Goal: Task Accomplishment & Management: Manage account settings

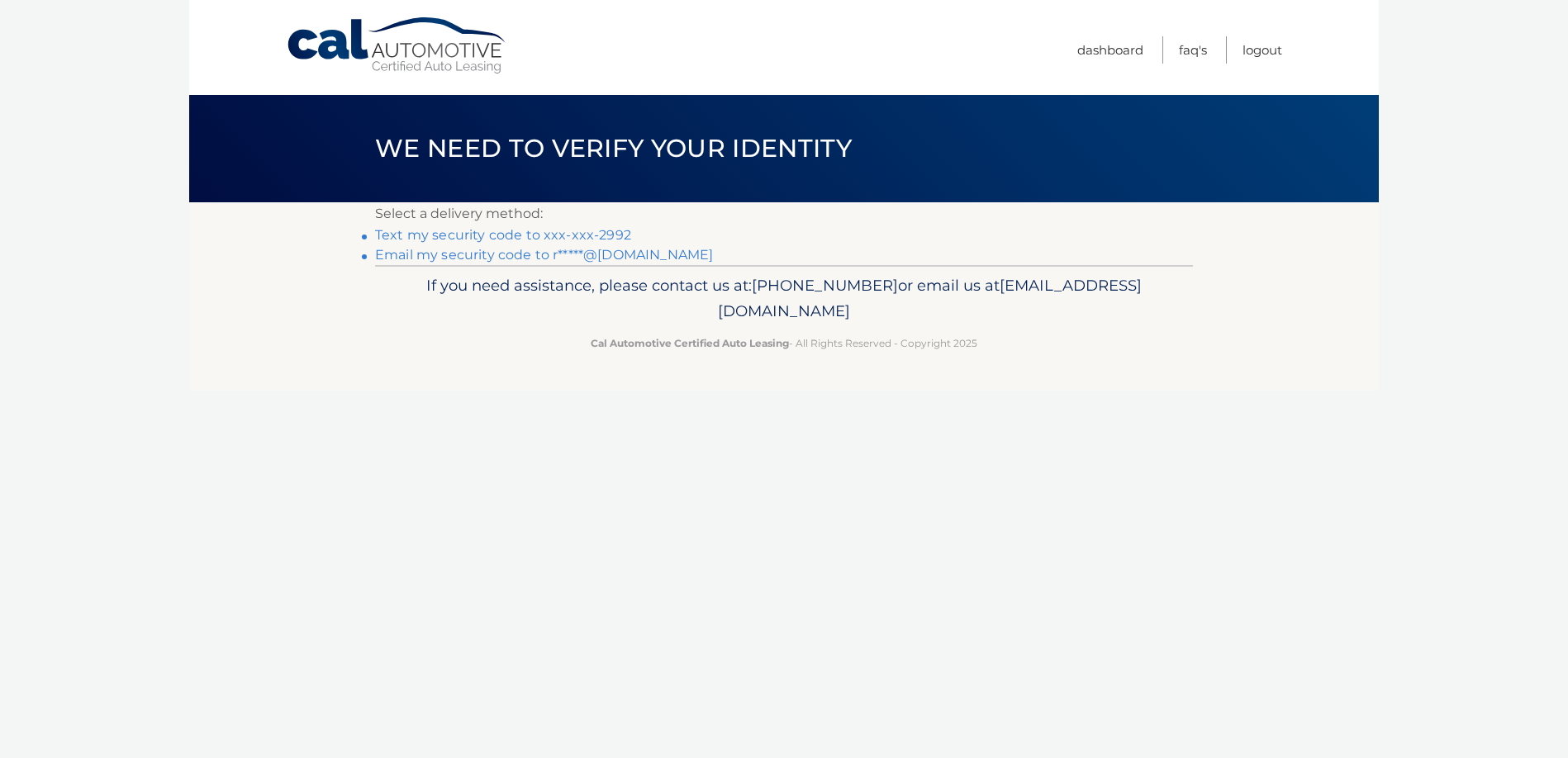
click at [570, 233] on link "Text my security code to xxx-xxx-2992" at bounding box center [502, 234] width 256 height 15
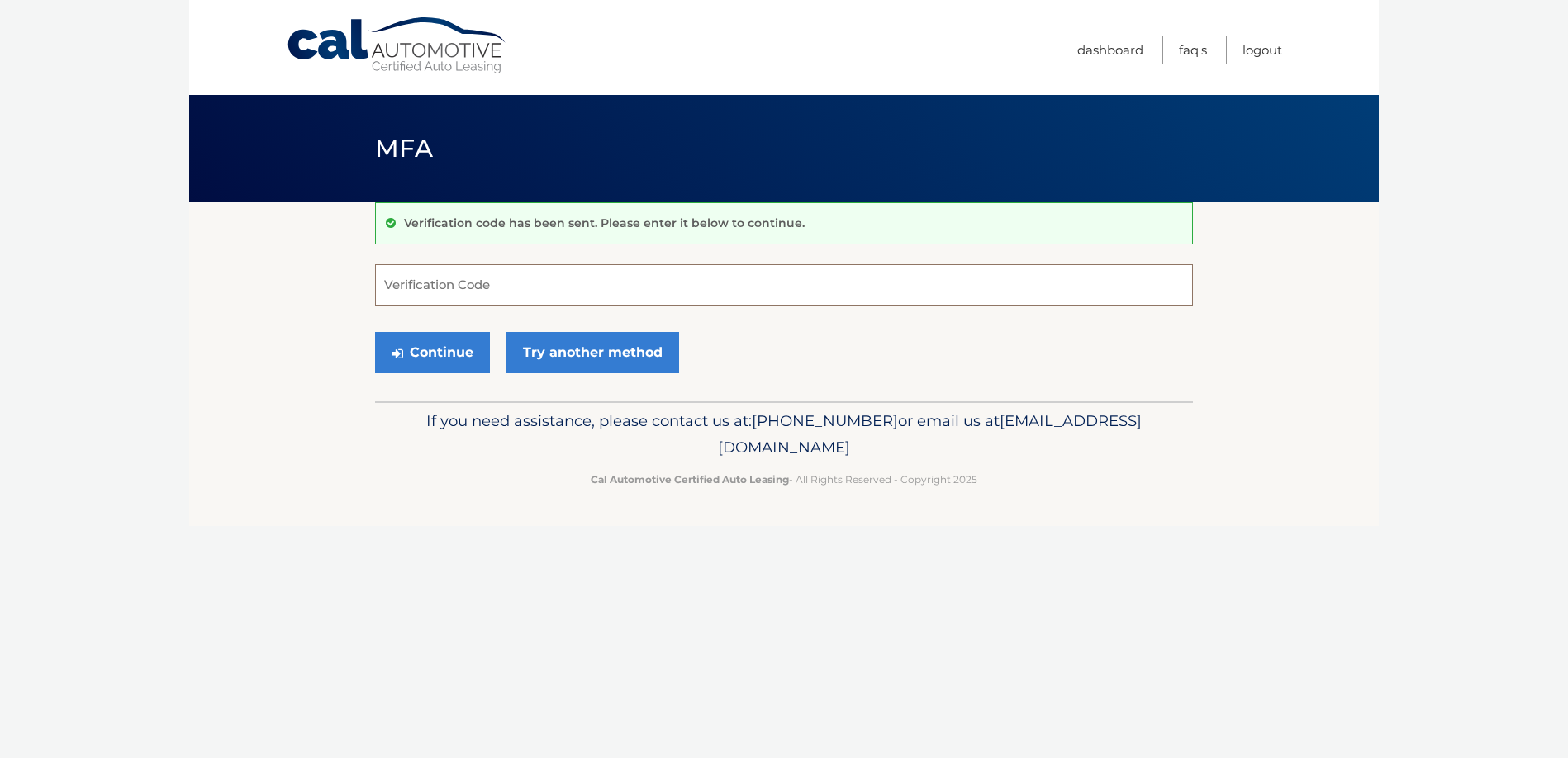
click at [502, 283] on input "Verification Code" at bounding box center [784, 285] width 818 height 42
type input "623148"
click at [375, 332] on button "Continue" at bounding box center [432, 352] width 115 height 42
click at [448, 362] on button "Continue" at bounding box center [432, 352] width 115 height 42
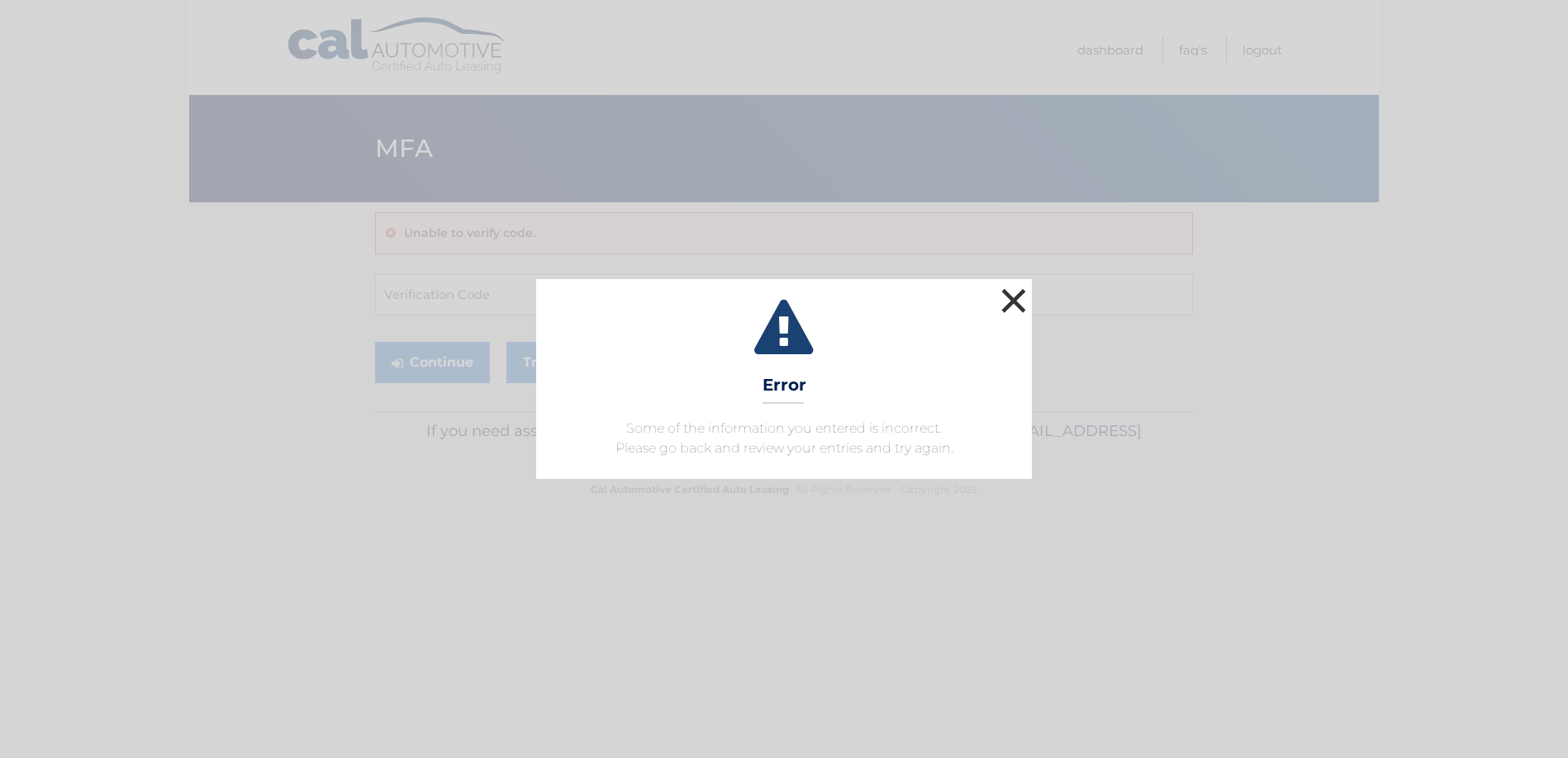
drag, startPoint x: 1019, startPoint y: 296, endPoint x: 744, endPoint y: 293, distance: 275.0
click at [1017, 295] on button "×" at bounding box center [1013, 300] width 33 height 33
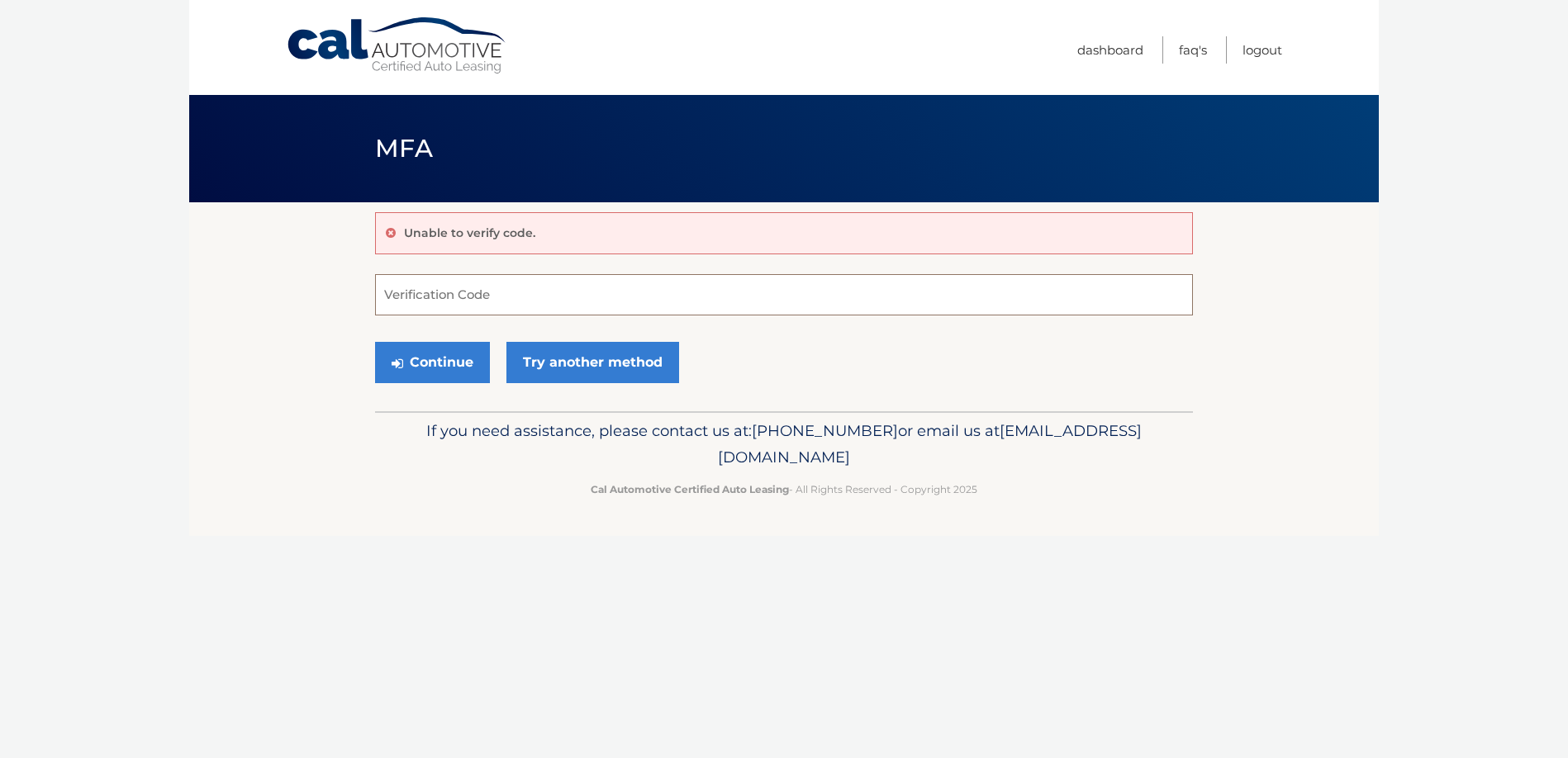
click at [408, 291] on input "Verification Code" at bounding box center [784, 295] width 818 height 42
type input "623148"
click at [448, 371] on button "Continue" at bounding box center [432, 362] width 115 height 42
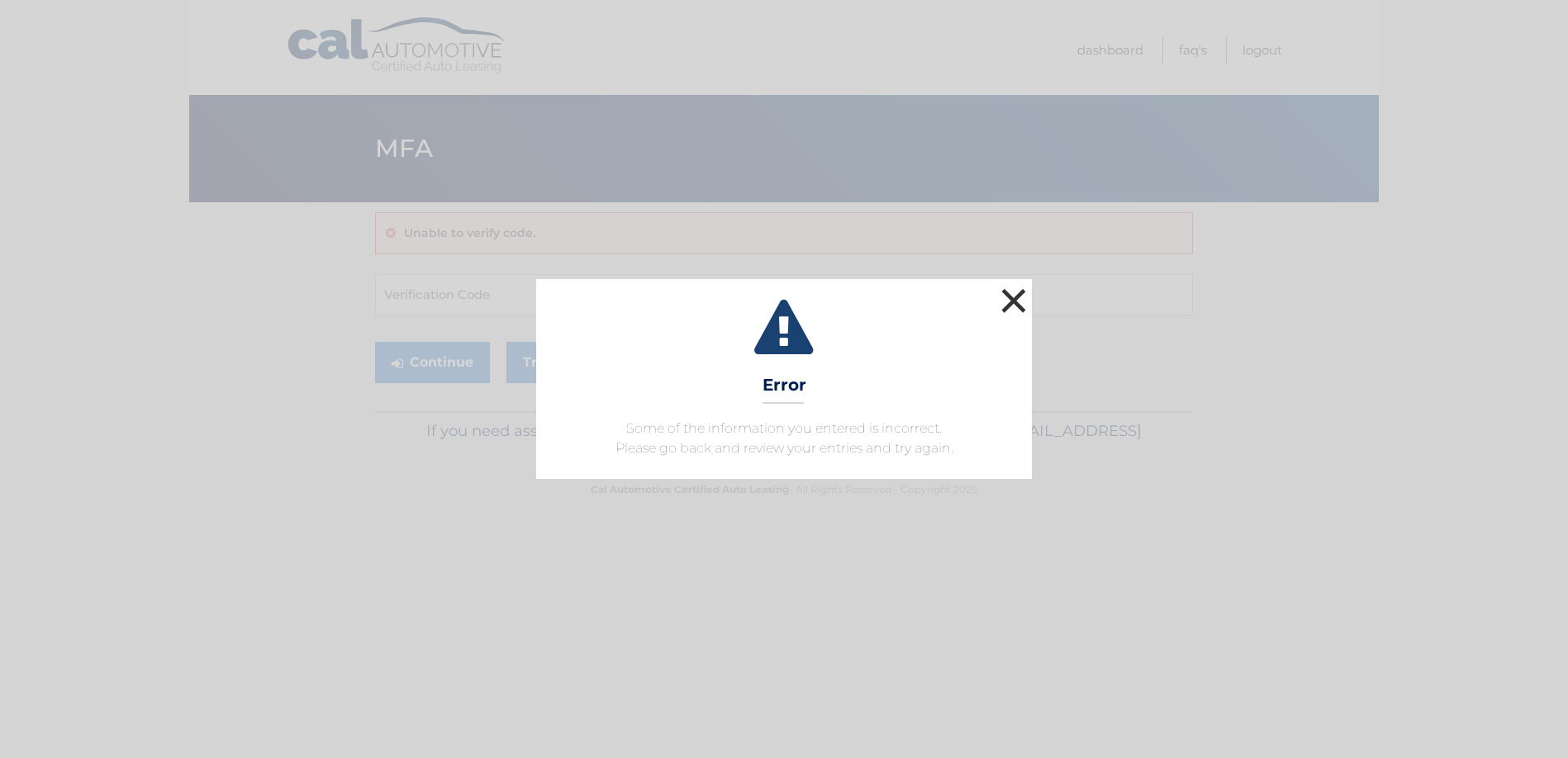
click at [1013, 293] on button "×" at bounding box center [1013, 300] width 33 height 33
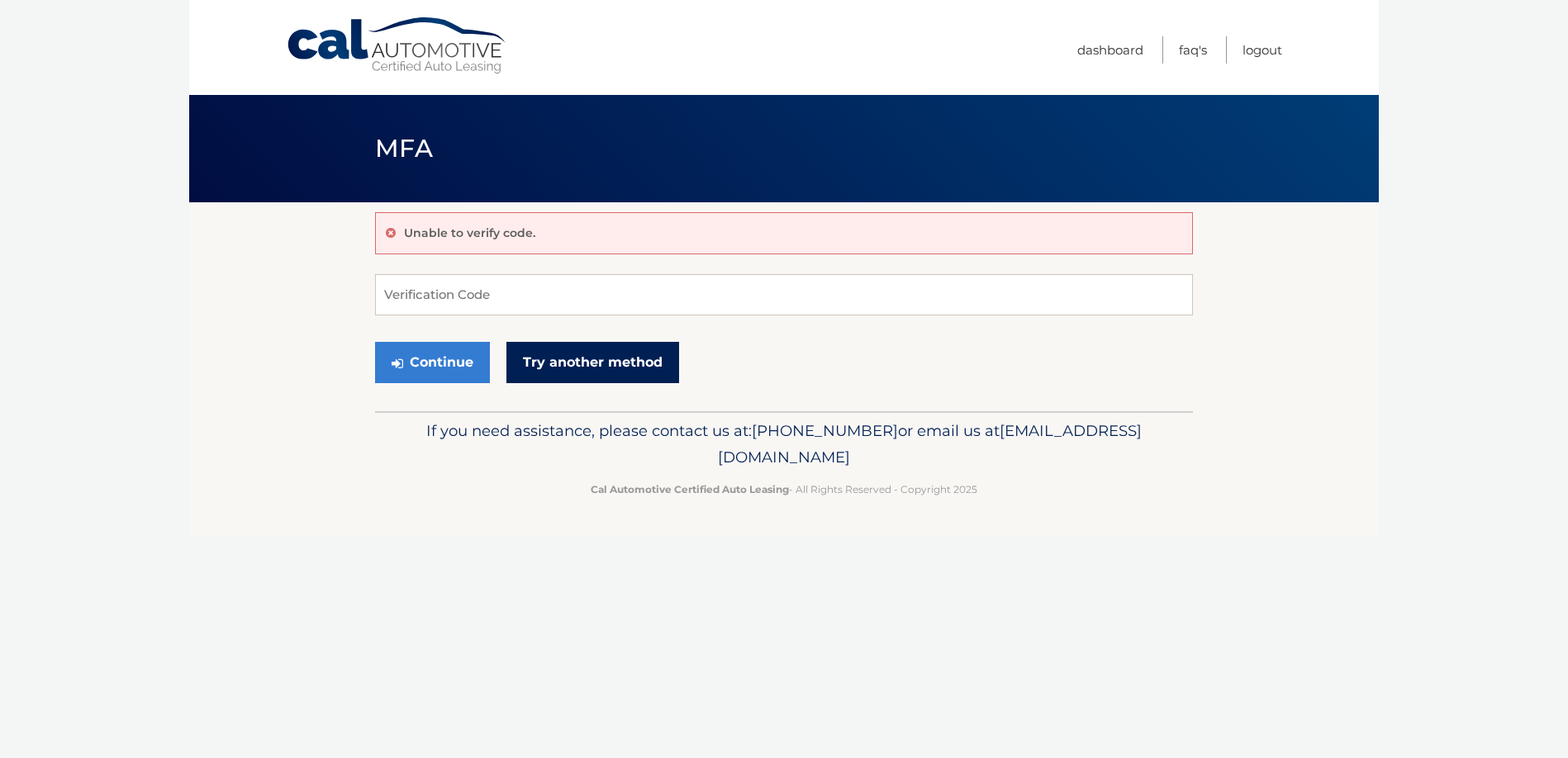
click at [603, 360] on link "Try another method" at bounding box center [592, 362] width 173 height 42
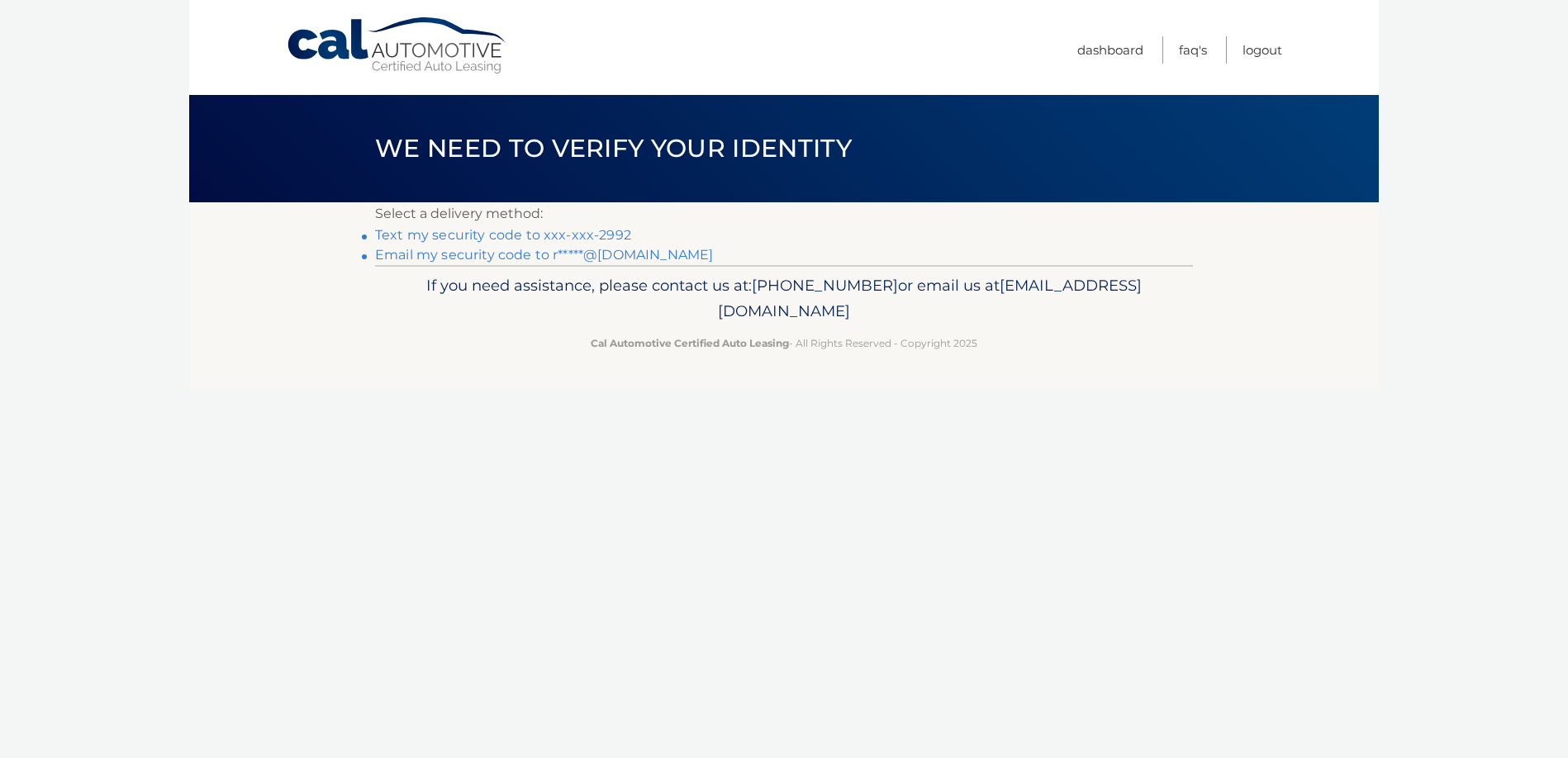
click at [509, 239] on link "Text my security code to xxx-xxx-2992" at bounding box center [502, 234] width 256 height 15
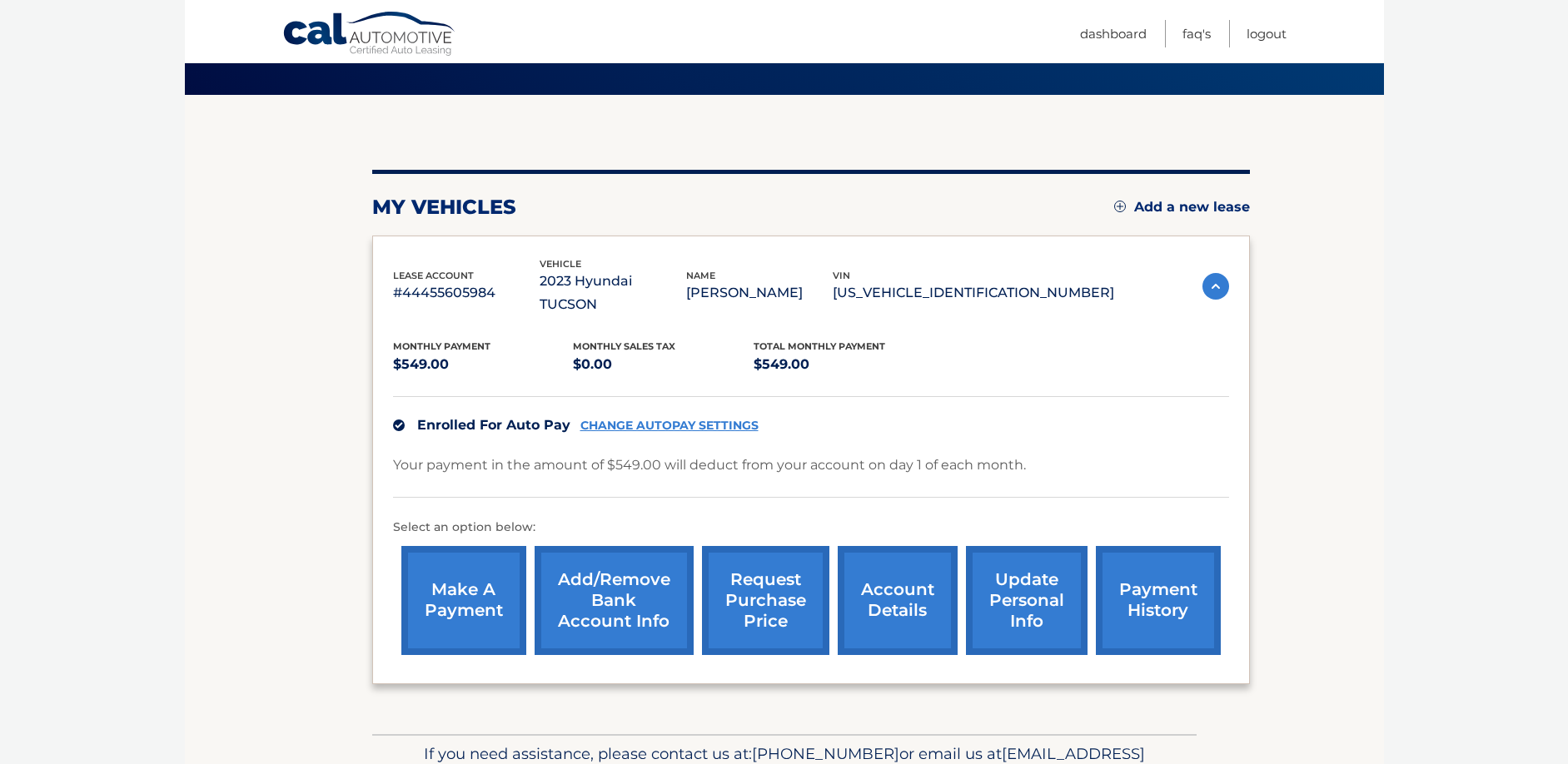
scroll to position [167, 0]
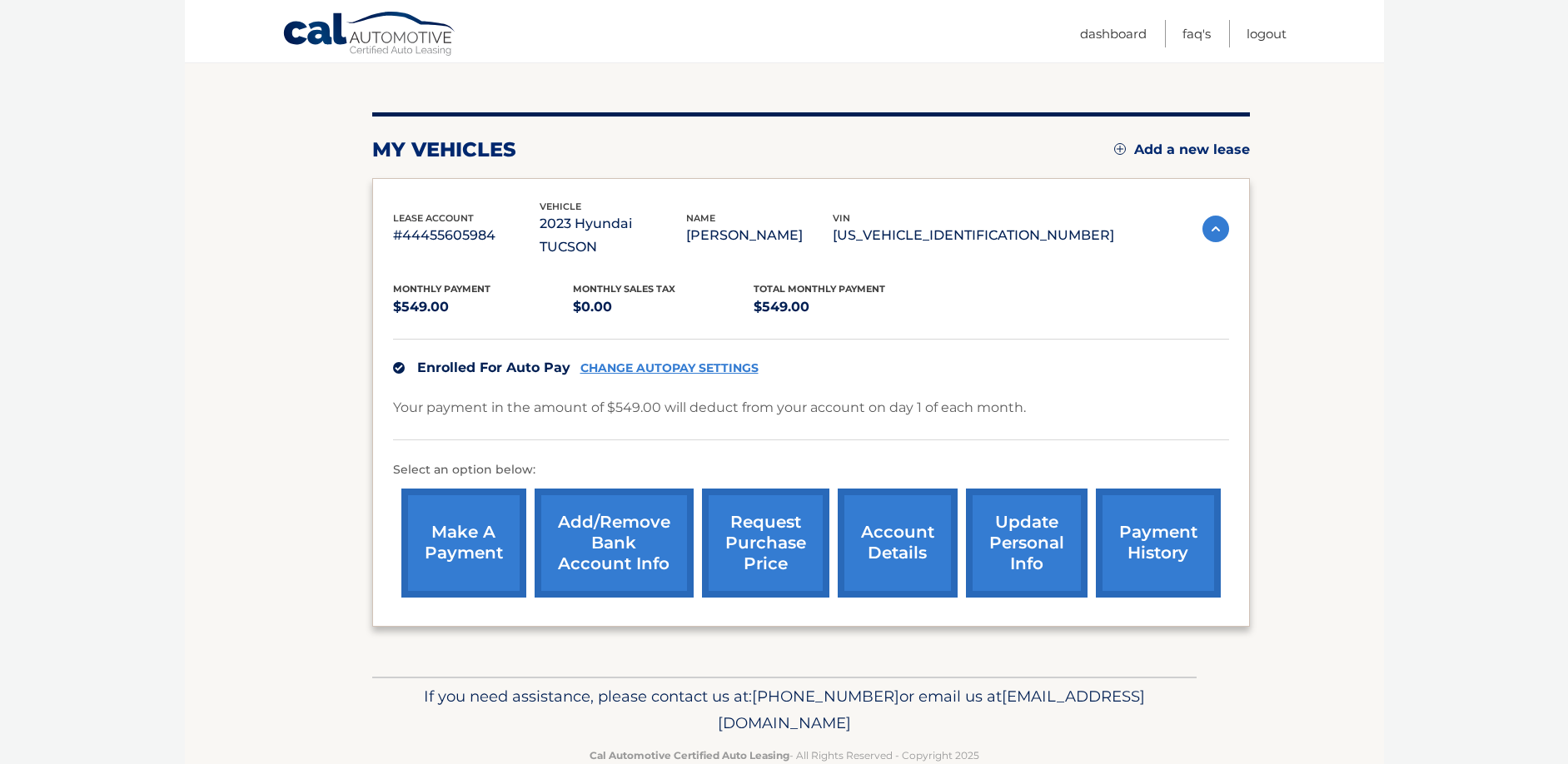
click at [768, 514] on link "request purchase price" at bounding box center [766, 544] width 128 height 109
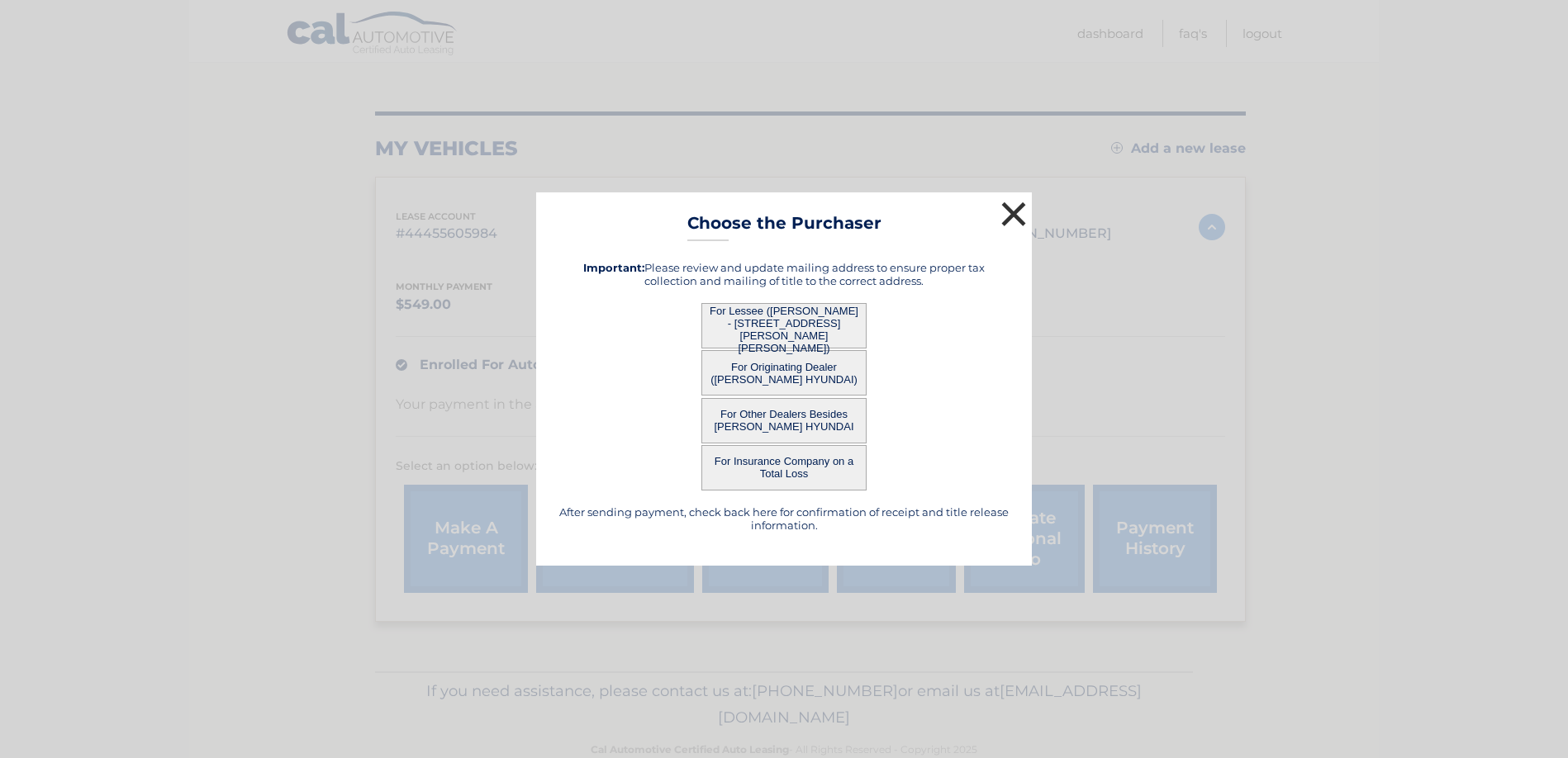
click at [1018, 208] on button "×" at bounding box center [1013, 213] width 33 height 33
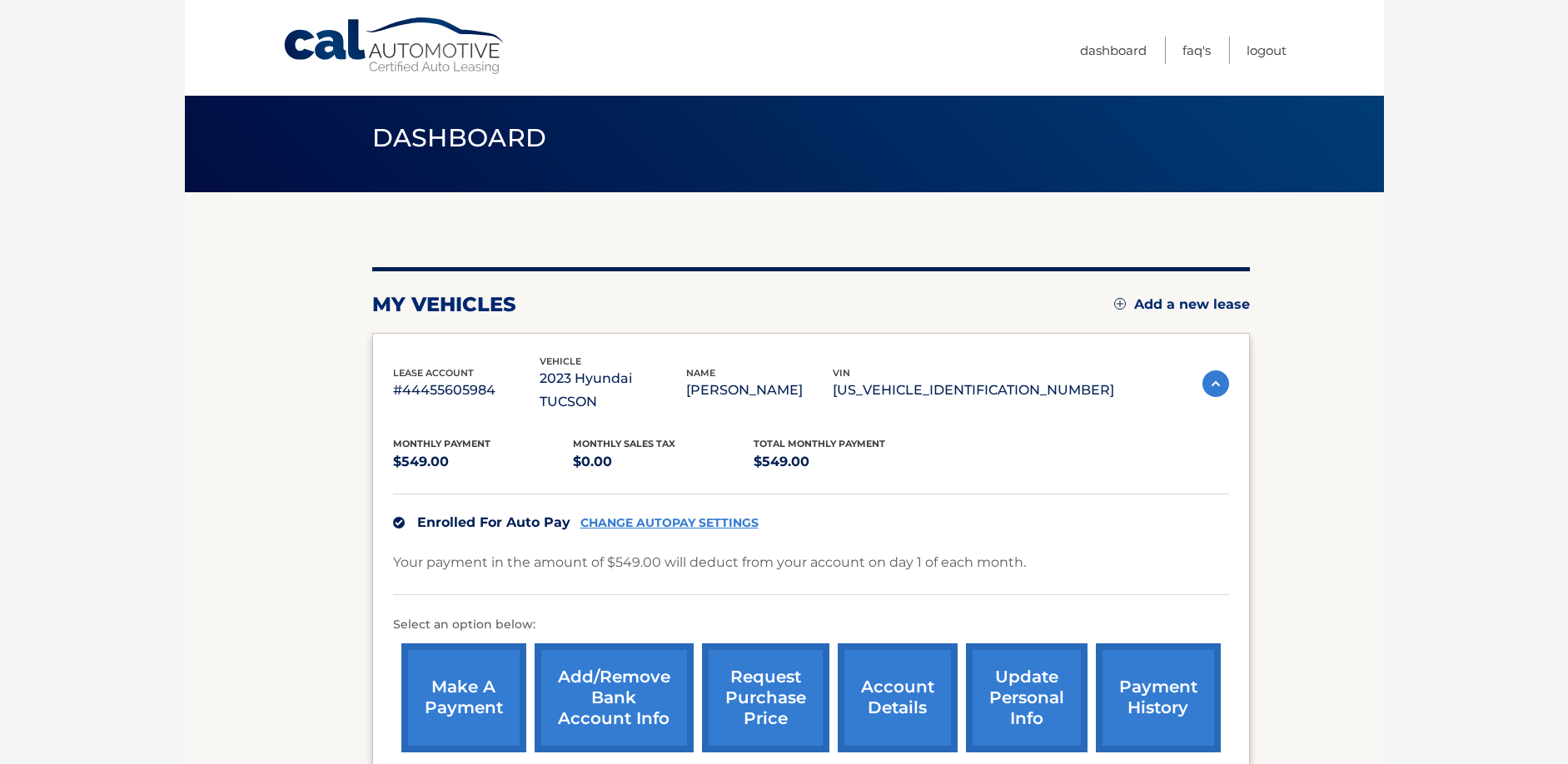
scroll to position [0, 0]
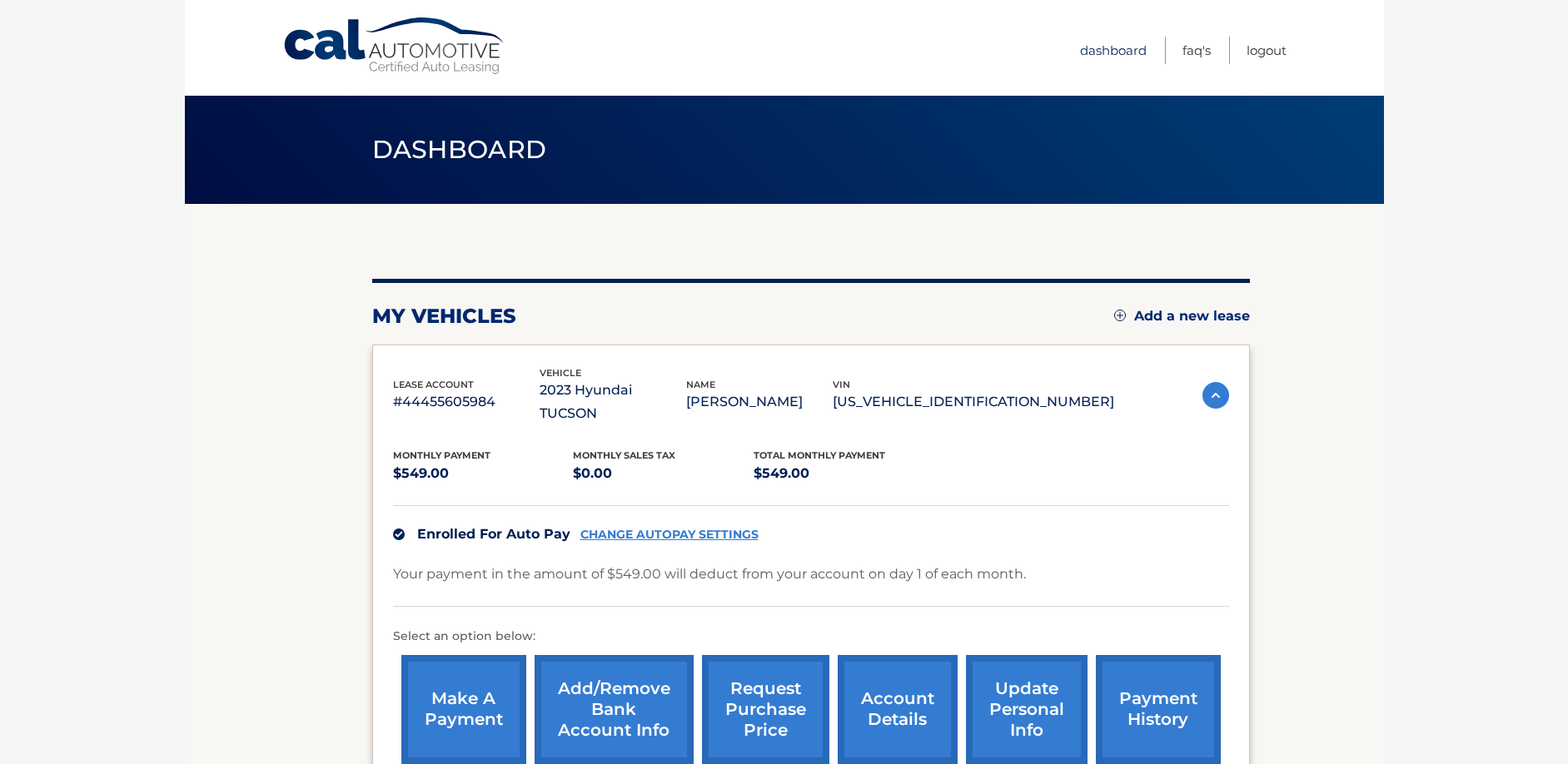
click at [1099, 48] on link "Dashboard" at bounding box center [1112, 50] width 67 height 27
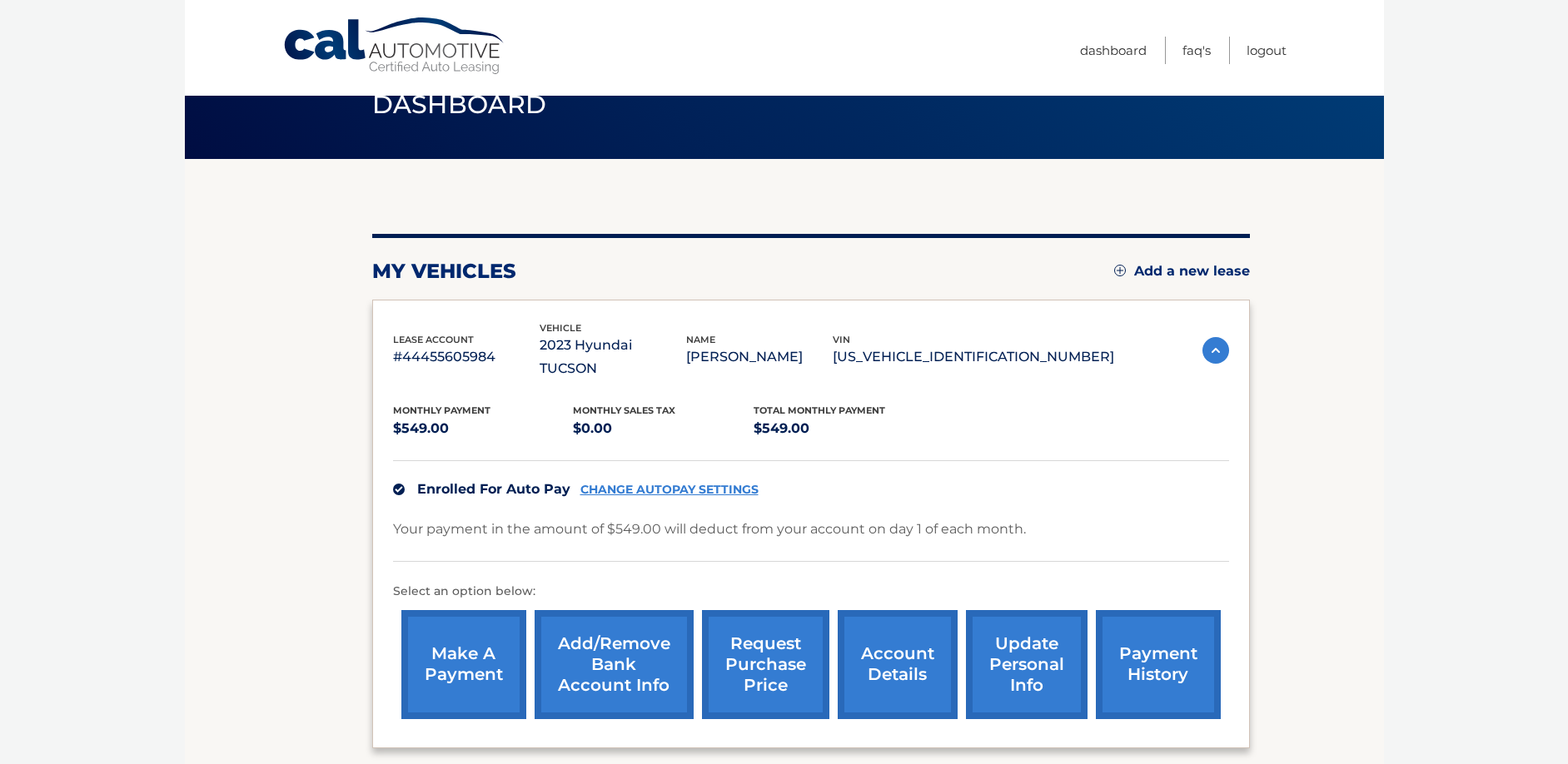
scroll to position [83, 0]
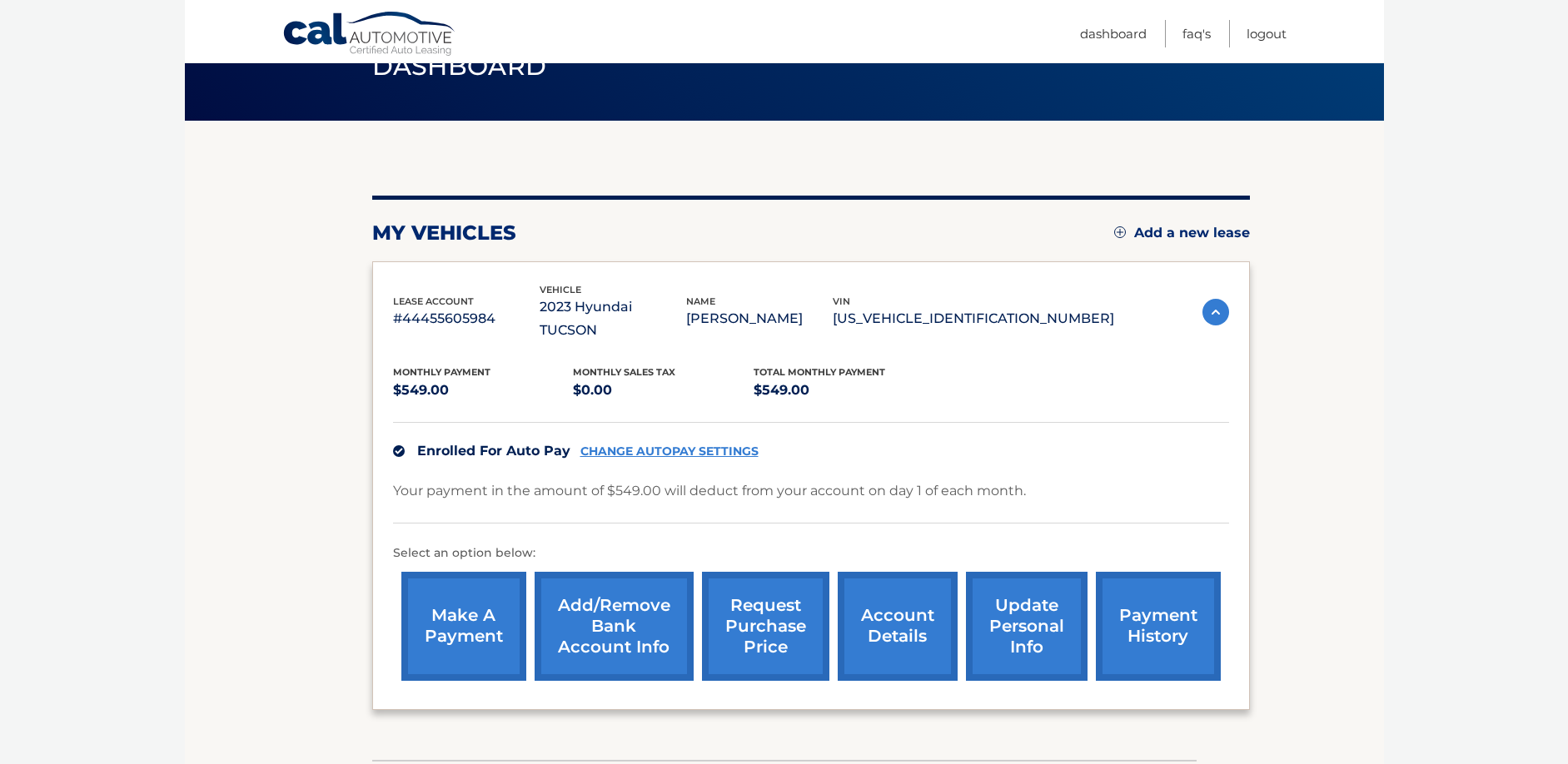
click at [887, 611] on link "account details" at bounding box center [897, 626] width 120 height 109
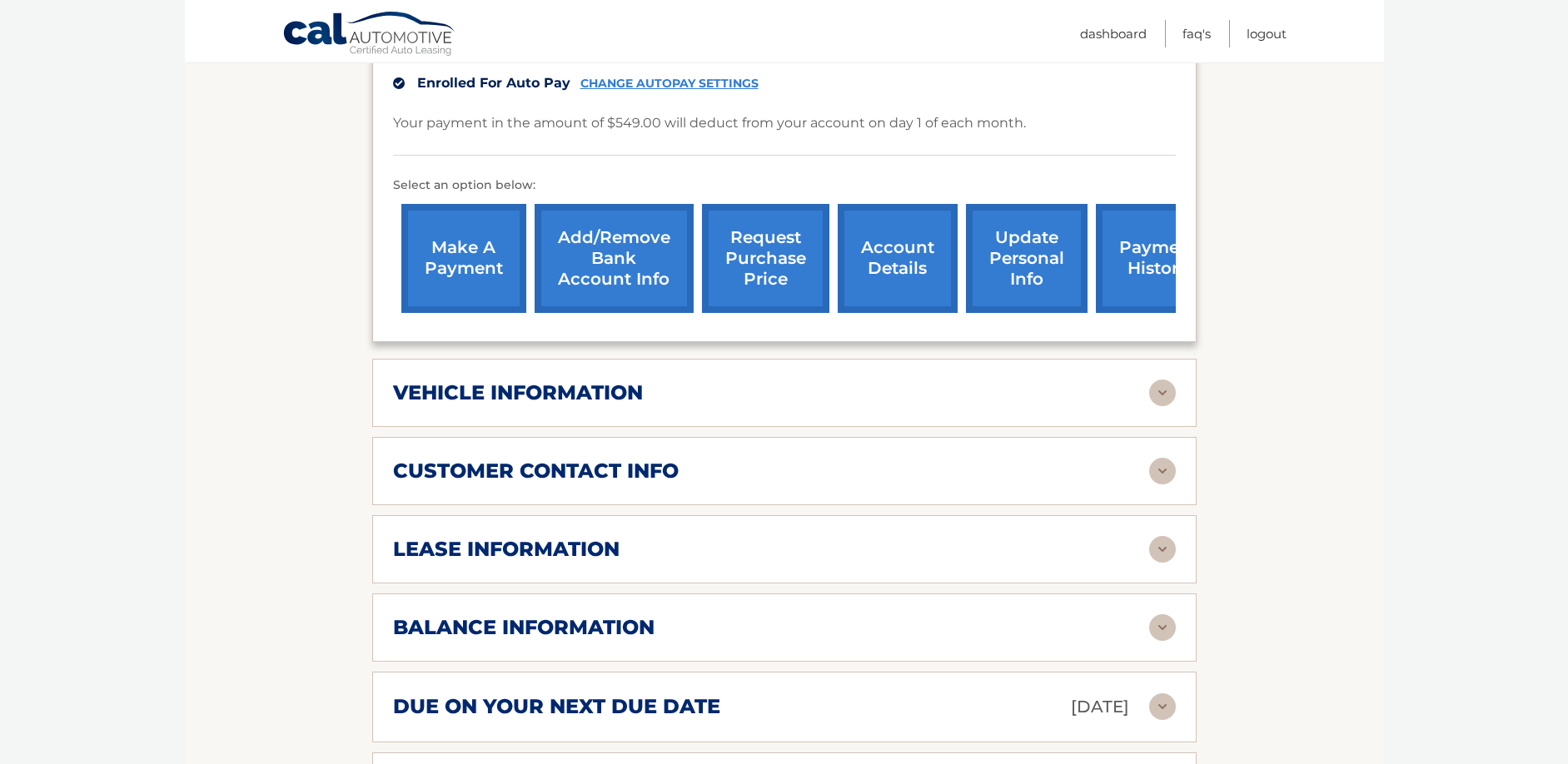
scroll to position [499, 0]
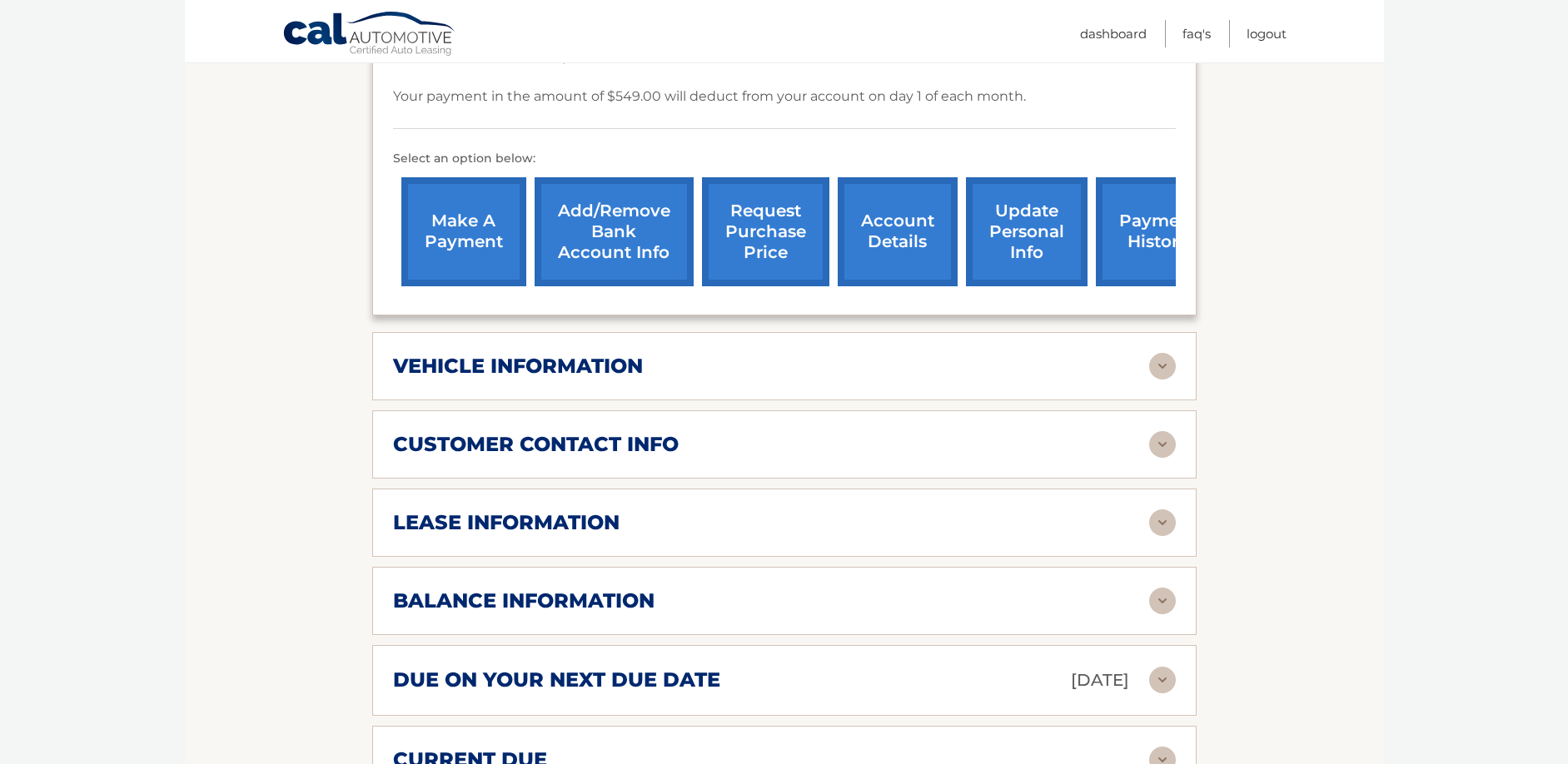
click at [1163, 431] on img at bounding box center [1162, 443] width 26 height 26
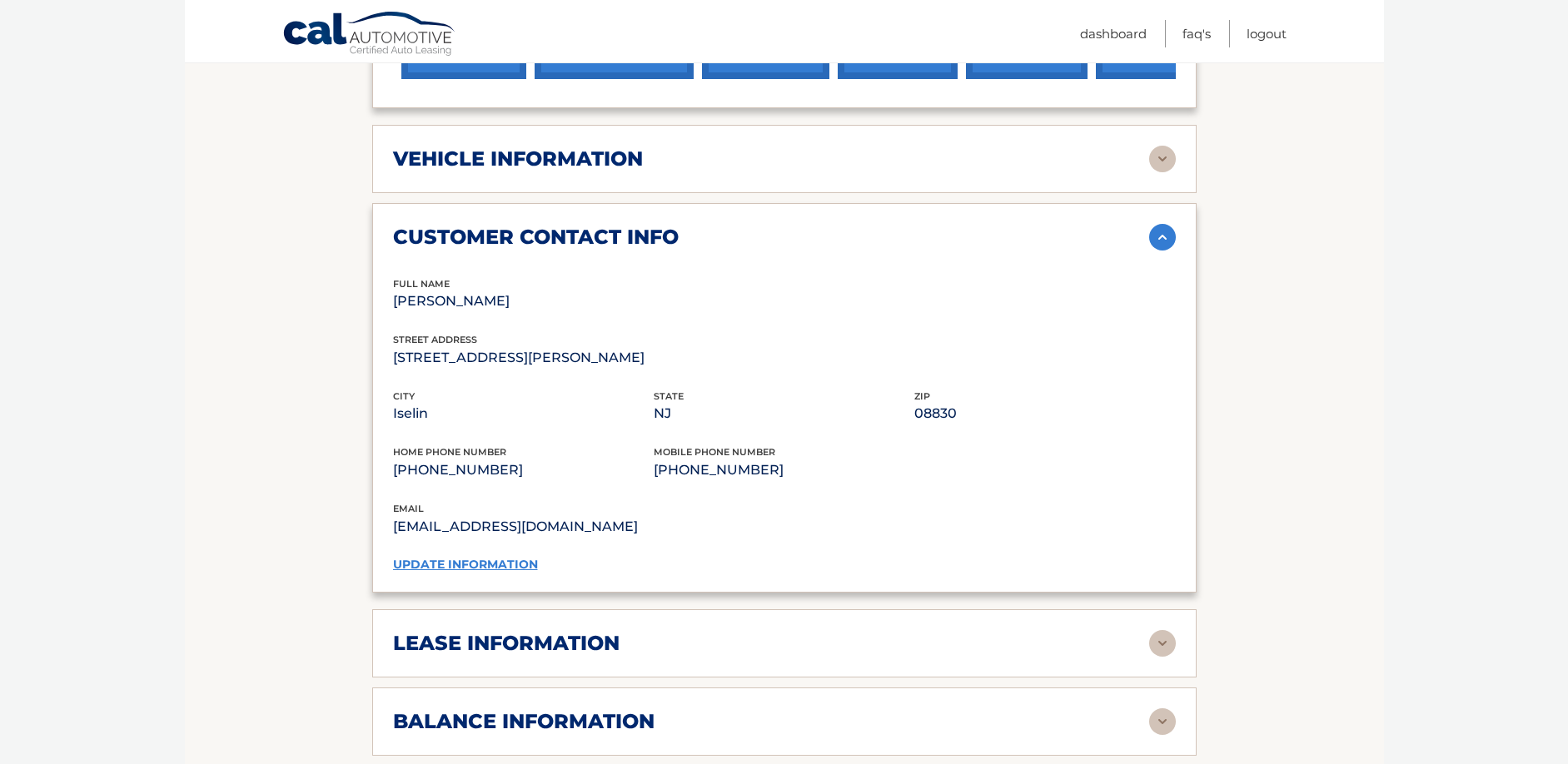
scroll to position [749, 0]
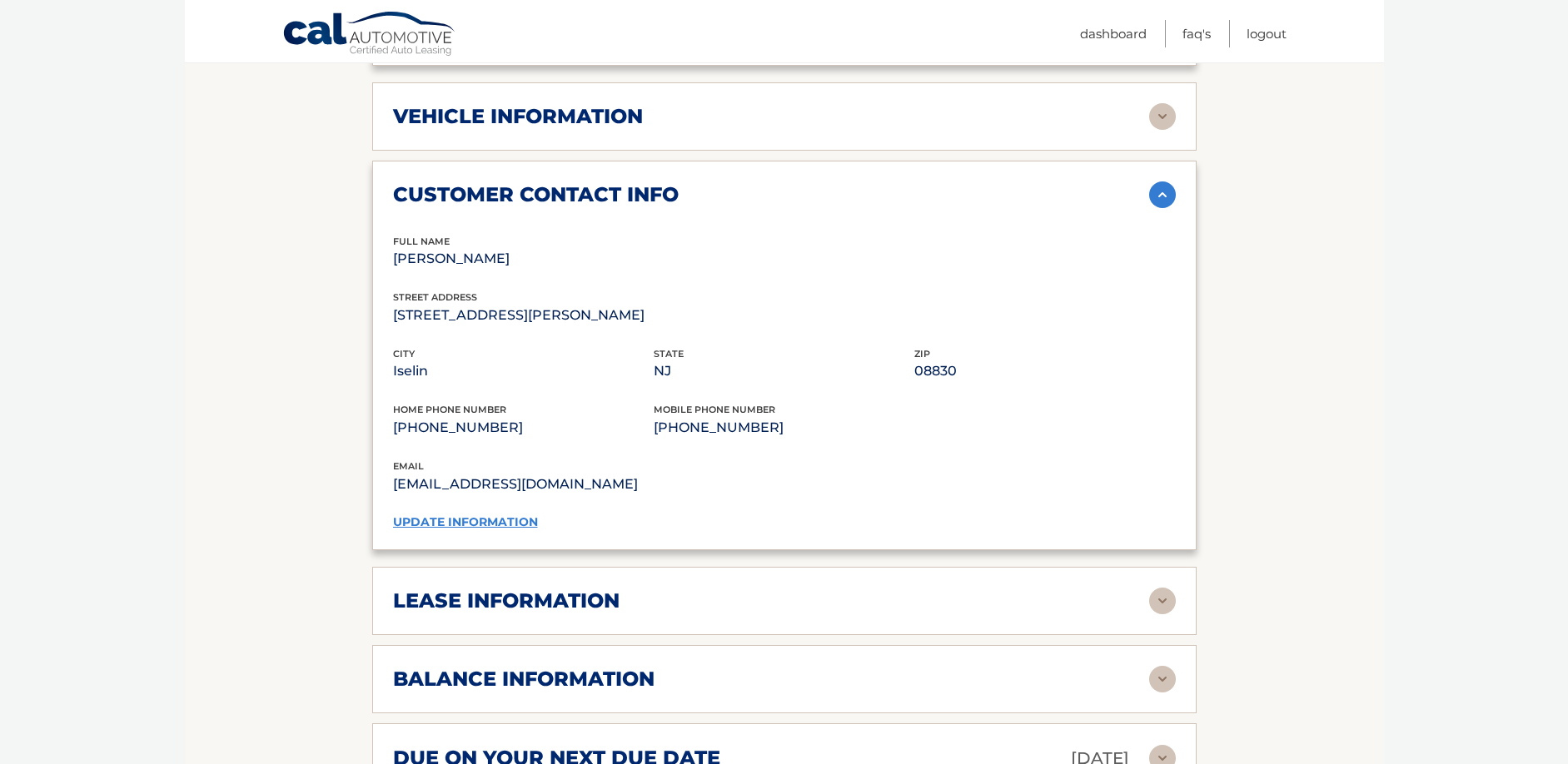
click at [446, 514] on link "update information" at bounding box center [465, 522] width 145 height 15
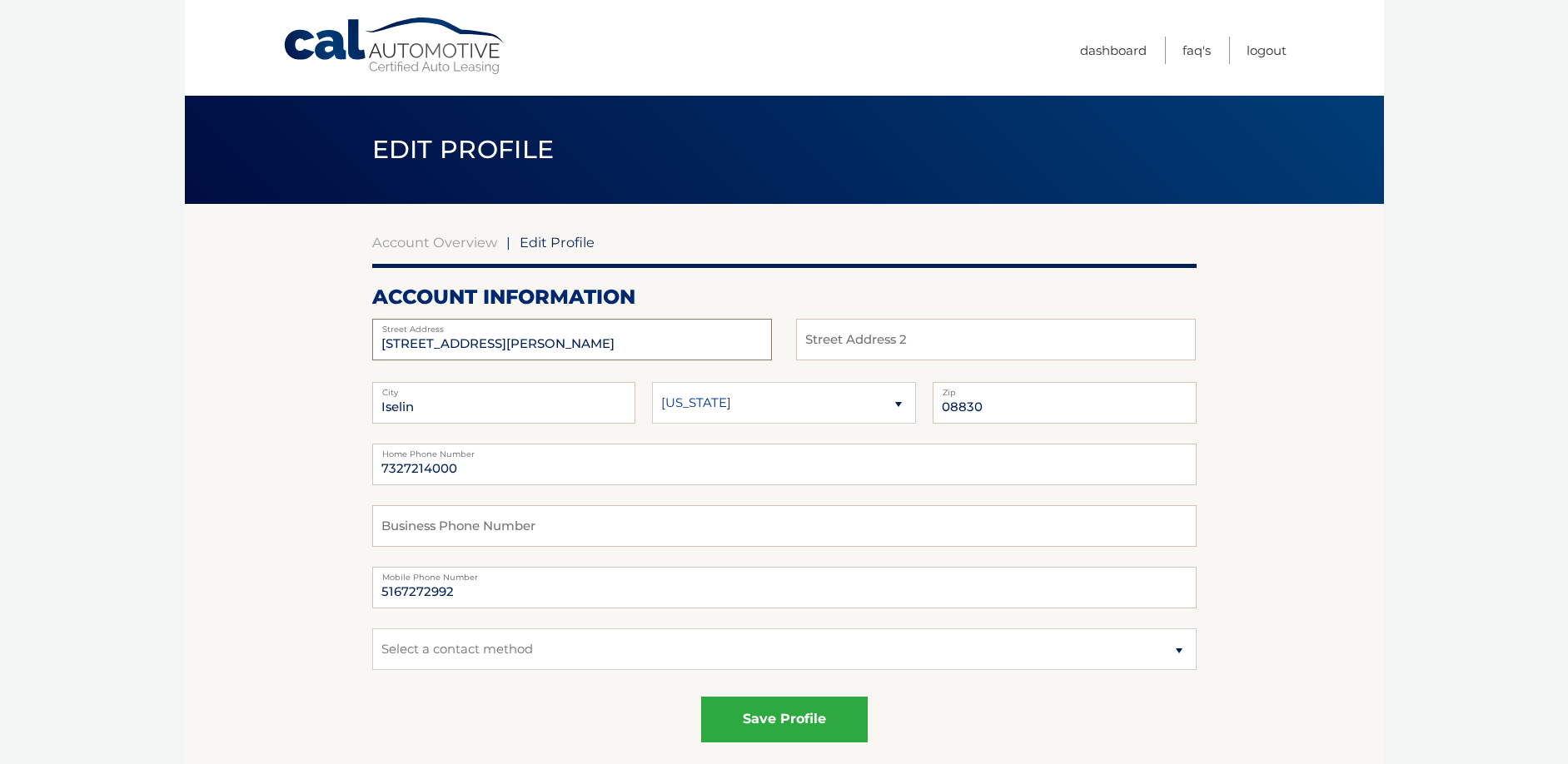
drag, startPoint x: 528, startPoint y: 344, endPoint x: 76, endPoint y: 332, distance: 452.2
click at [76, 332] on body "Cal Automotive Menu Dashboard FAQ's Logout | Zip" at bounding box center [784, 382] width 1568 height 764
type input "4143 Cointy Road 516"
type input "Apt 106"
drag, startPoint x: 449, startPoint y: 402, endPoint x: 362, endPoint y: 408, distance: 87.2
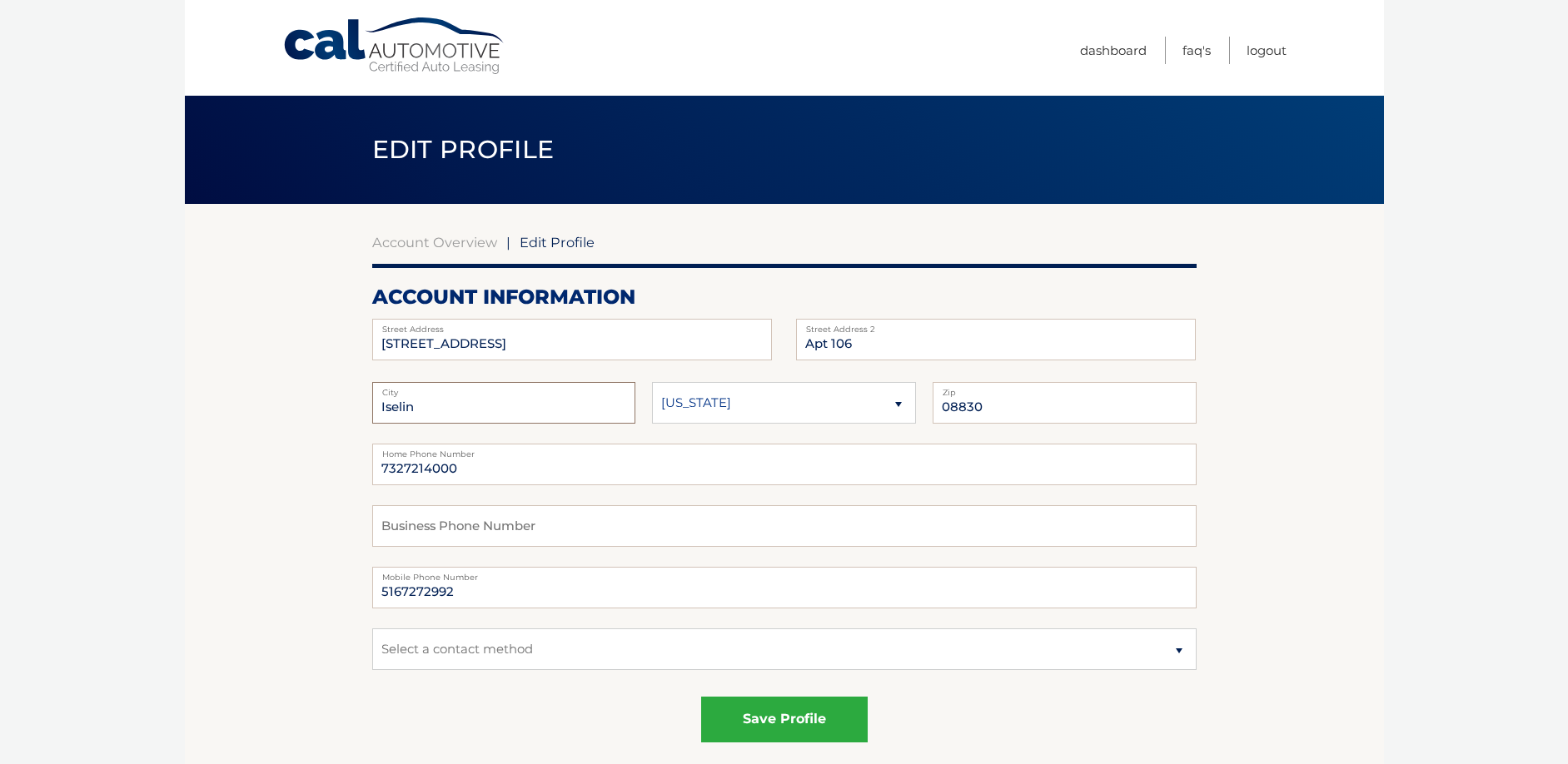
type input "Matawan"
type input "07747"
type input "5167272992"
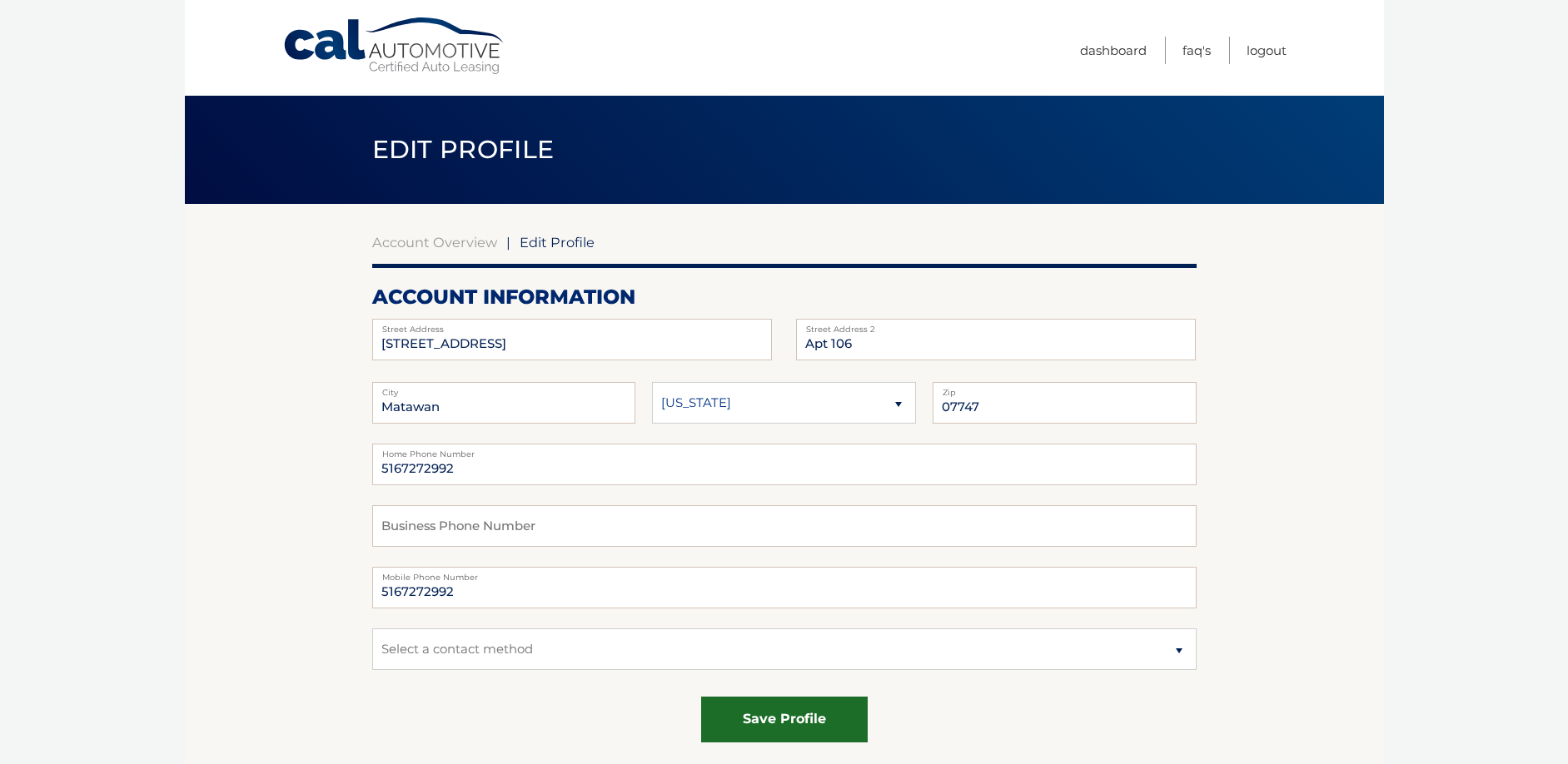
click at [769, 717] on button "save profile" at bounding box center [784, 719] width 167 height 46
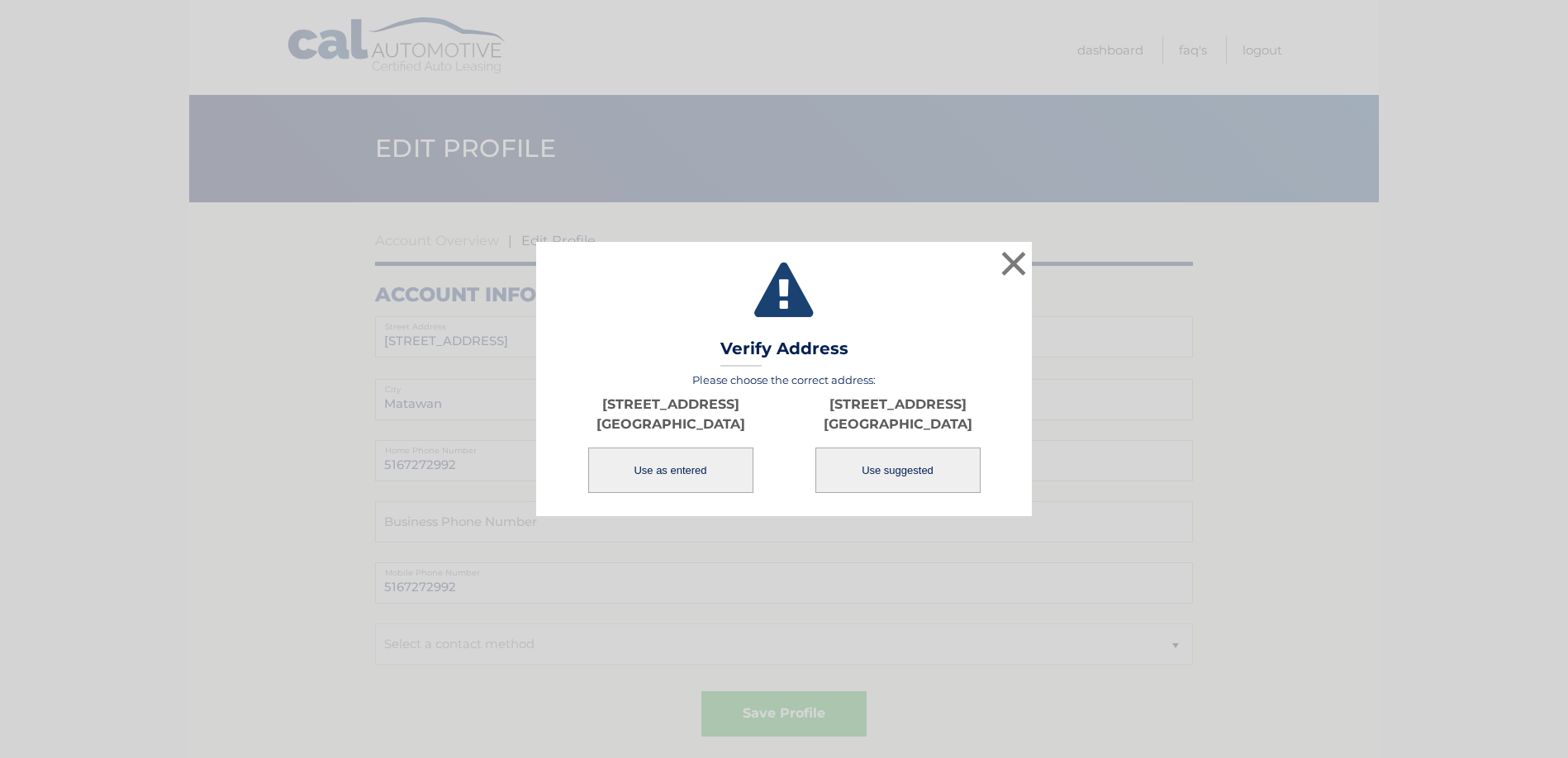
click at [898, 475] on button "Use suggested" at bounding box center [897, 470] width 165 height 45
type input "[STREET_ADDRESS]"
type input "MATAWAN"
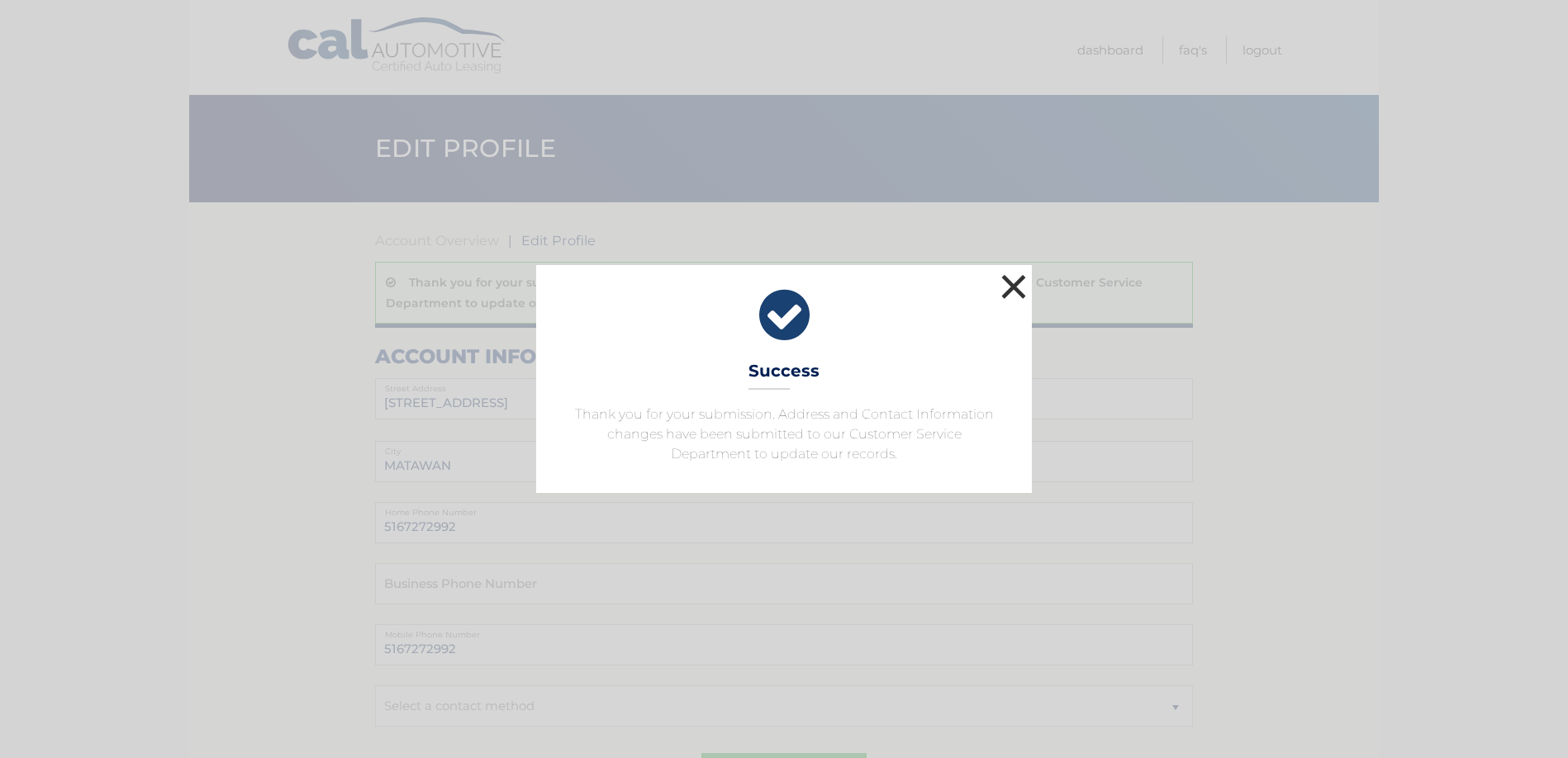
click at [1012, 279] on button "×" at bounding box center [1013, 286] width 33 height 33
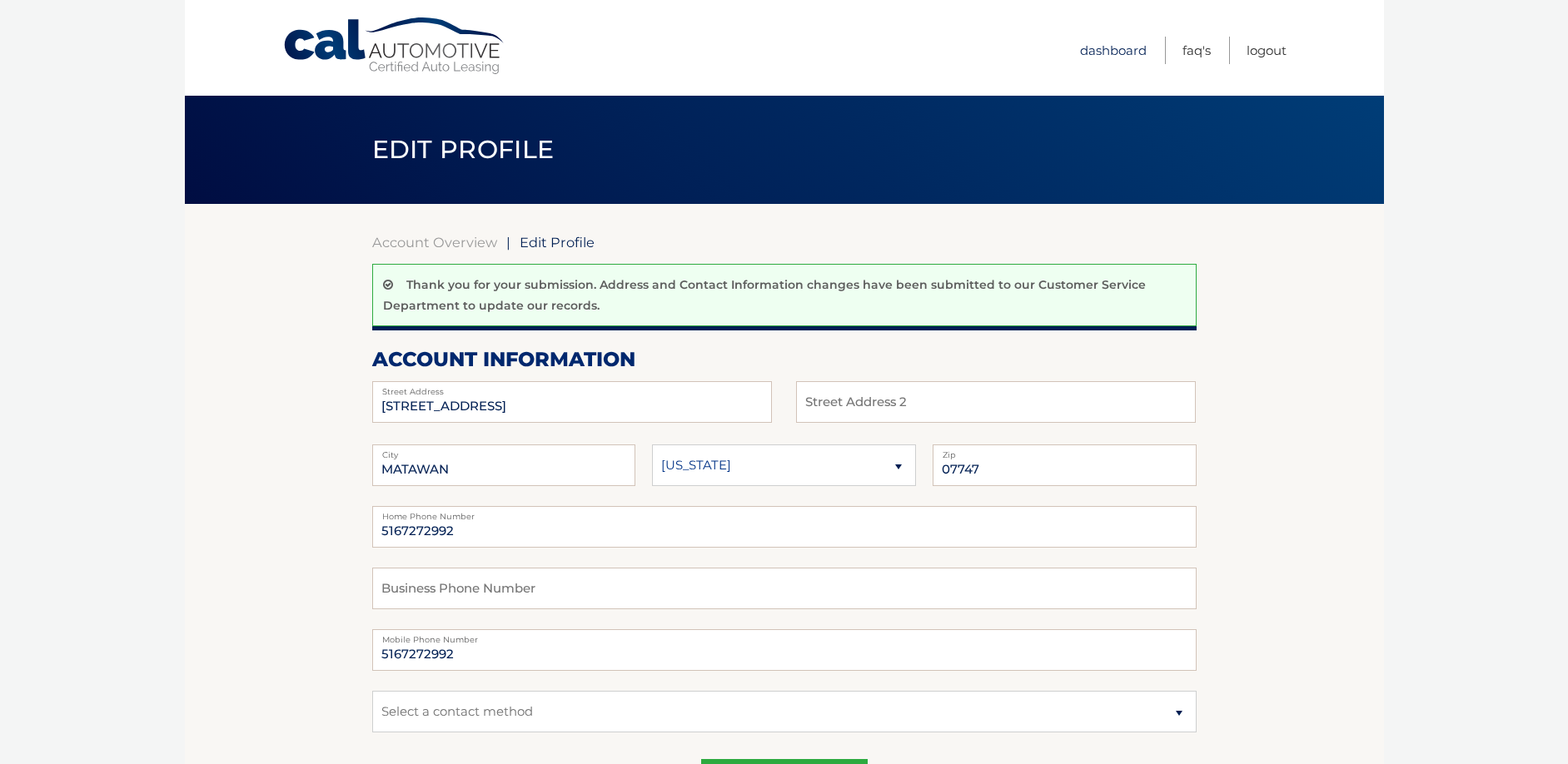
click at [1105, 50] on link "Dashboard" at bounding box center [1112, 50] width 67 height 27
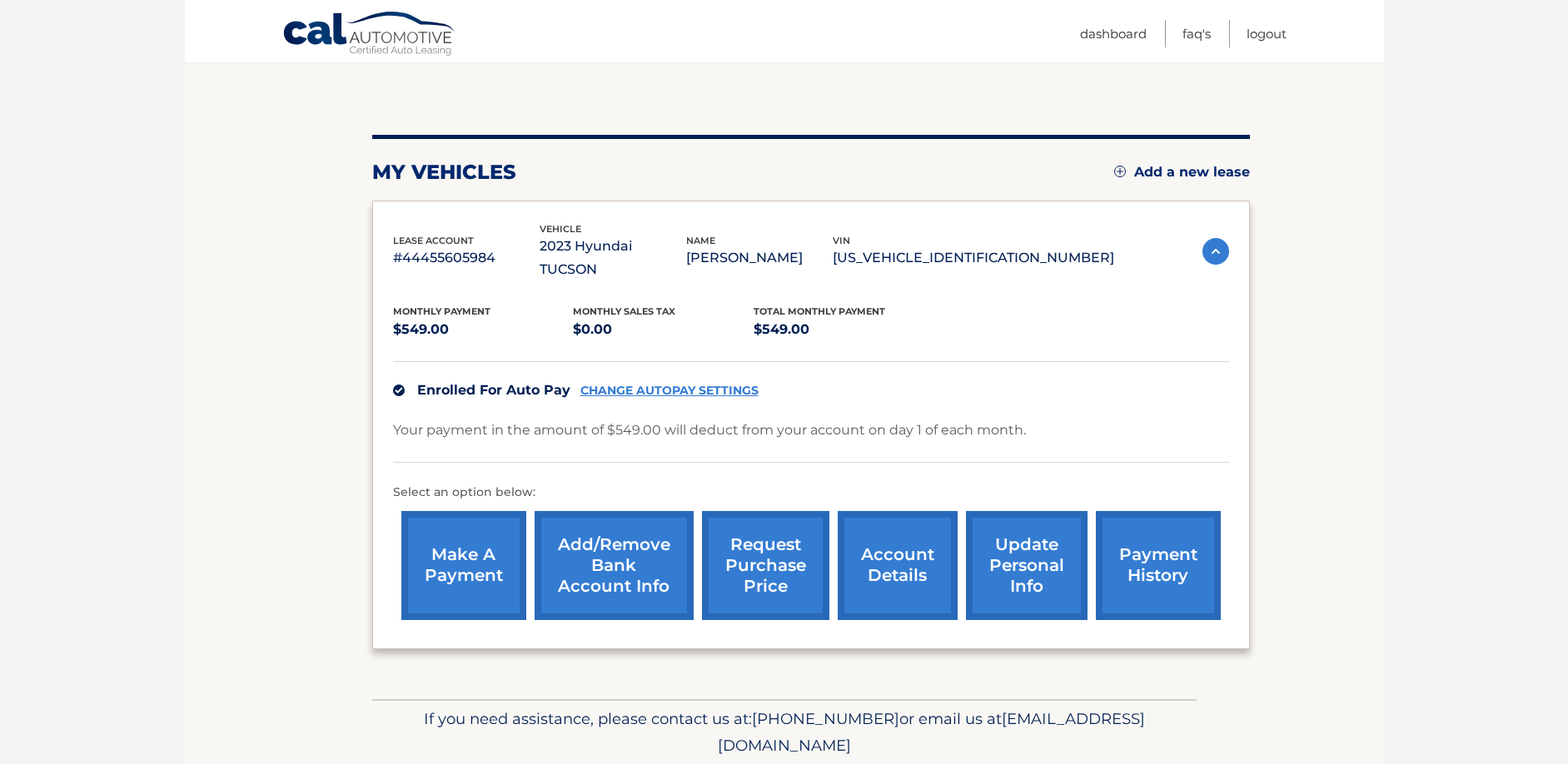
scroll to position [181, 0]
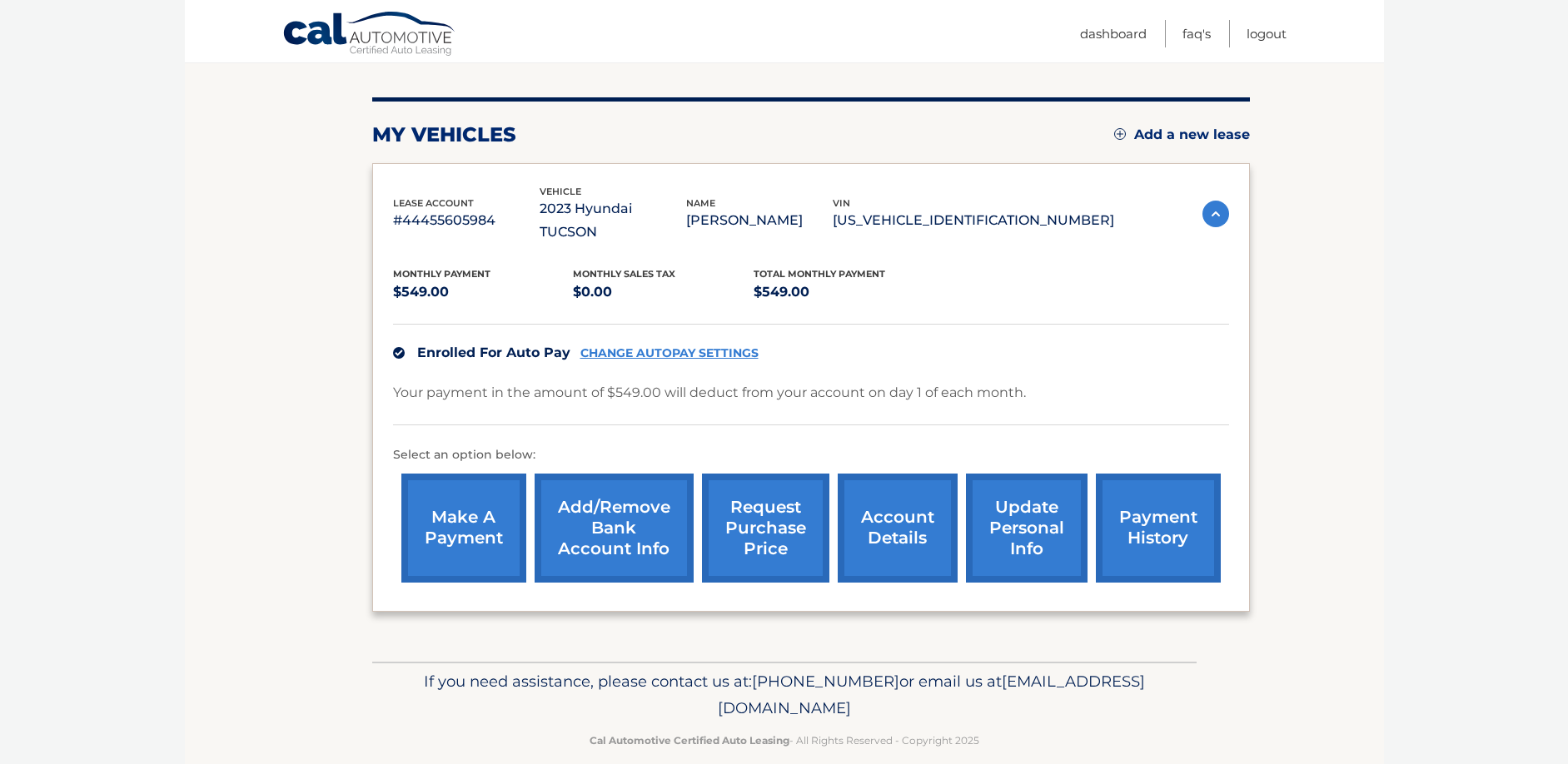
click at [764, 502] on link "request purchase price" at bounding box center [766, 528] width 128 height 109
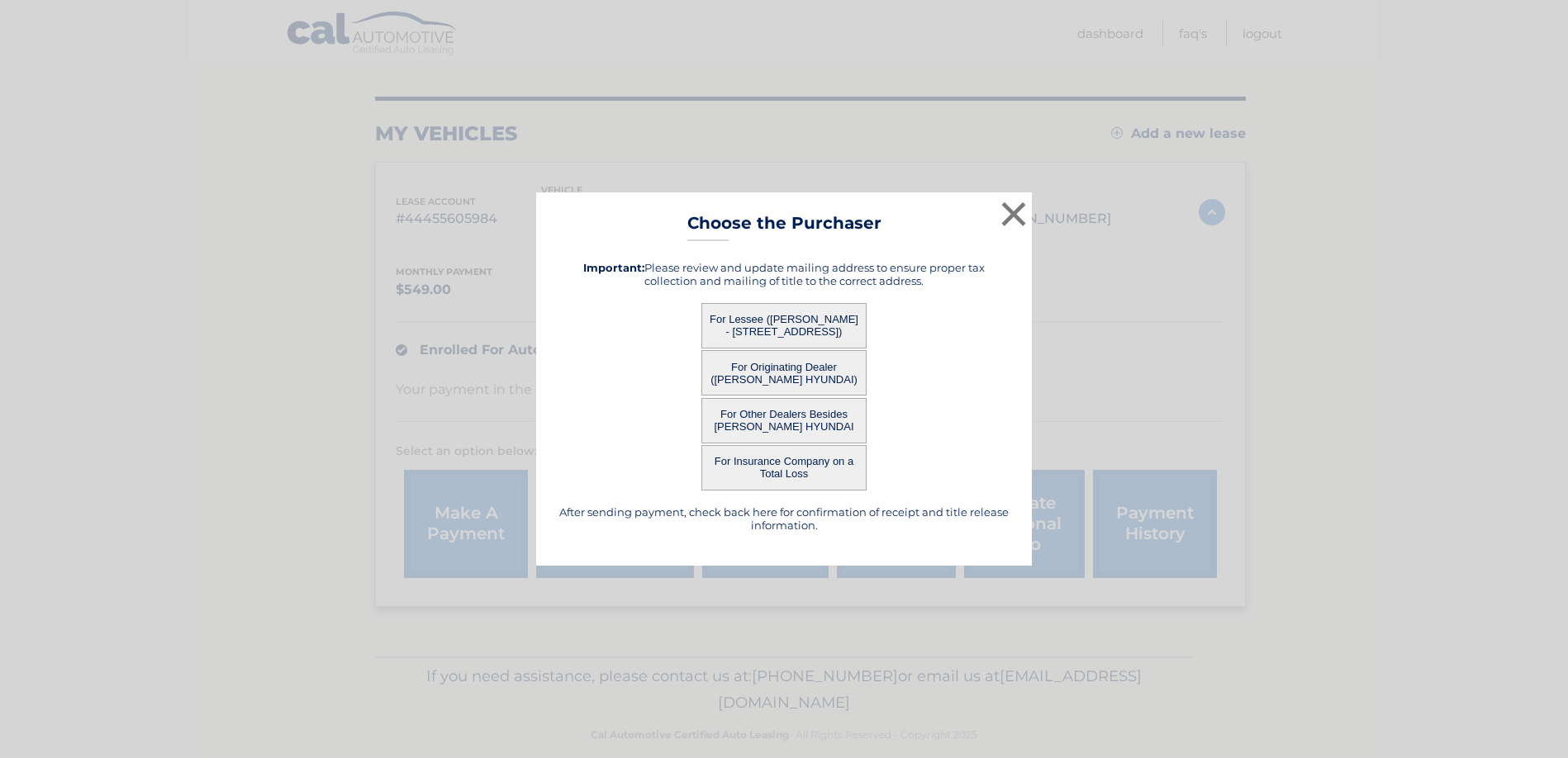
click at [789, 370] on button "For Originating Dealer ([PERSON_NAME] HYUNDAI)" at bounding box center [784, 373] width 165 height 45
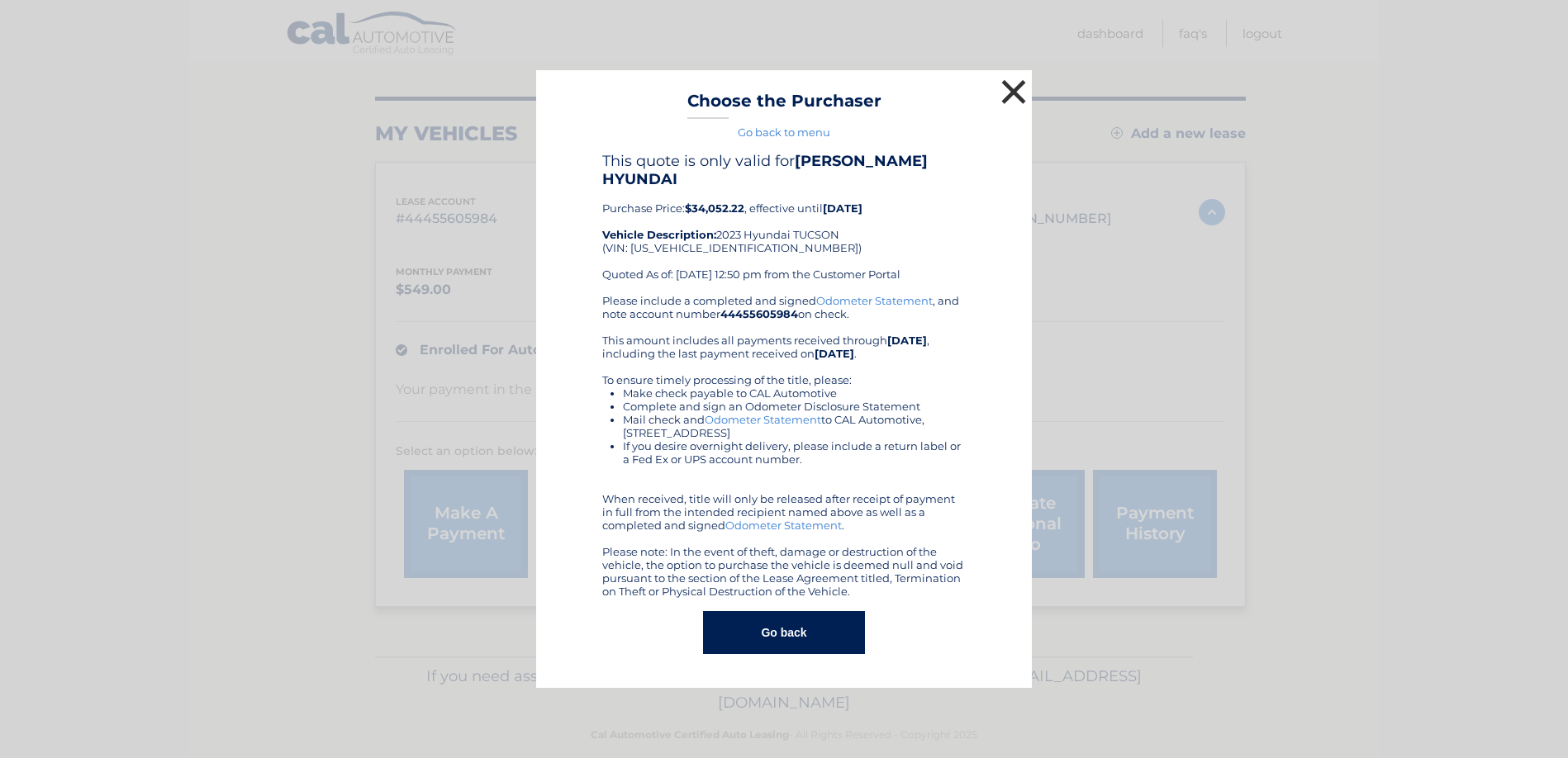
click at [1011, 98] on button "×" at bounding box center [1013, 91] width 33 height 33
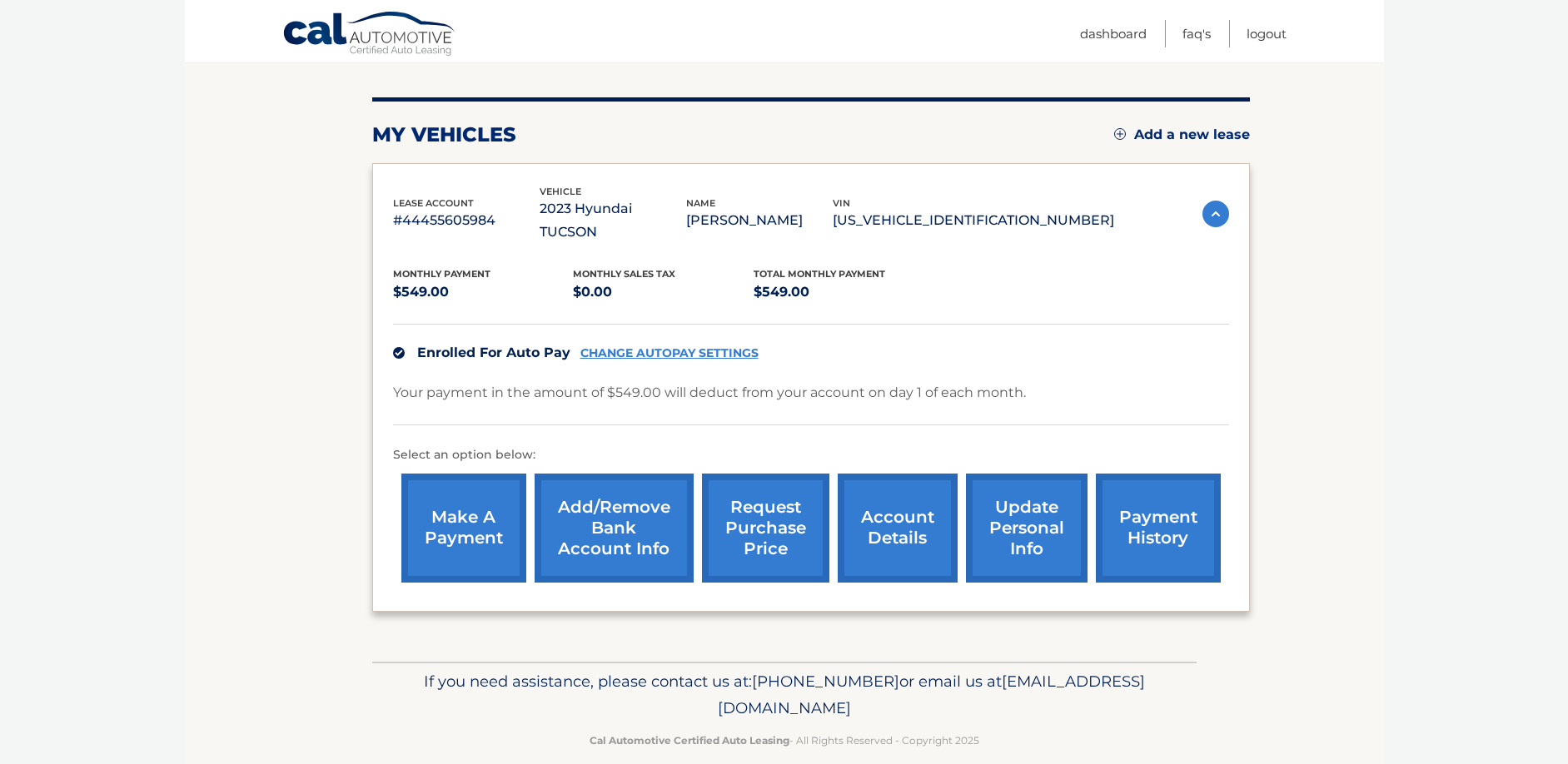
click at [752, 498] on link "request purchase price" at bounding box center [766, 528] width 128 height 109
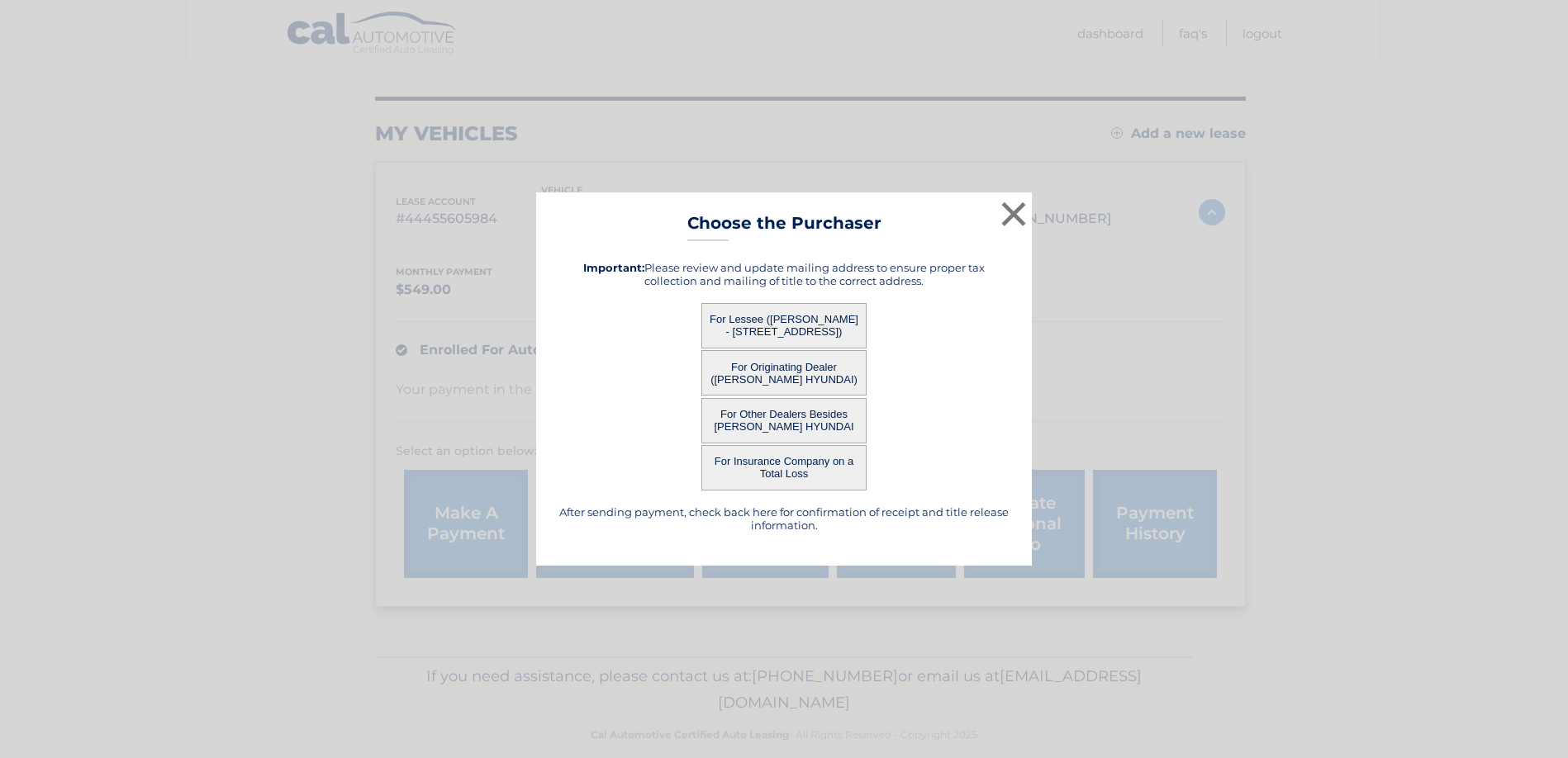
click at [791, 323] on button "For Lessee ([PERSON_NAME] - [STREET_ADDRESS])" at bounding box center [784, 325] width 165 height 45
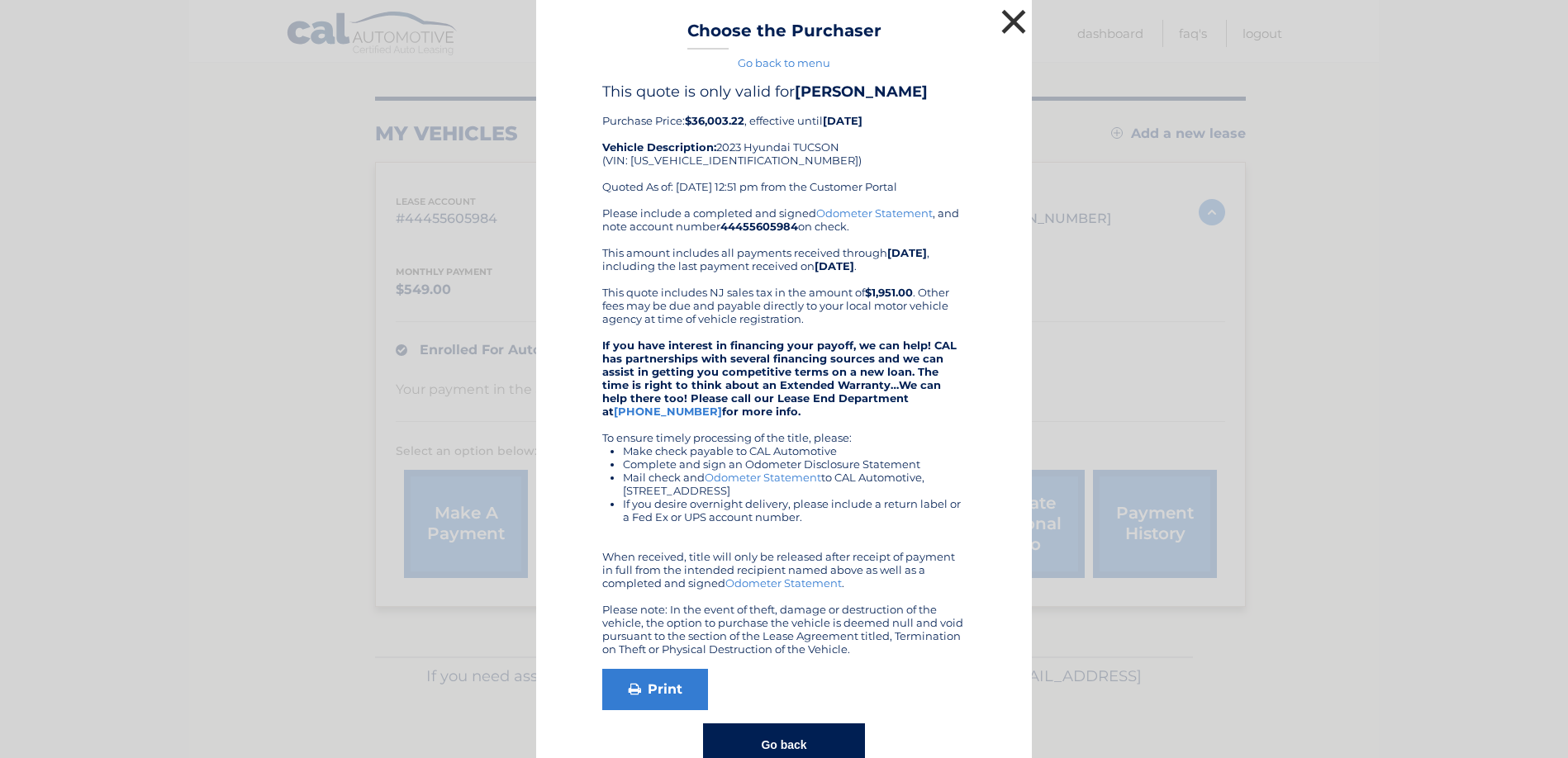
click at [1008, 19] on button "×" at bounding box center [1013, 21] width 33 height 33
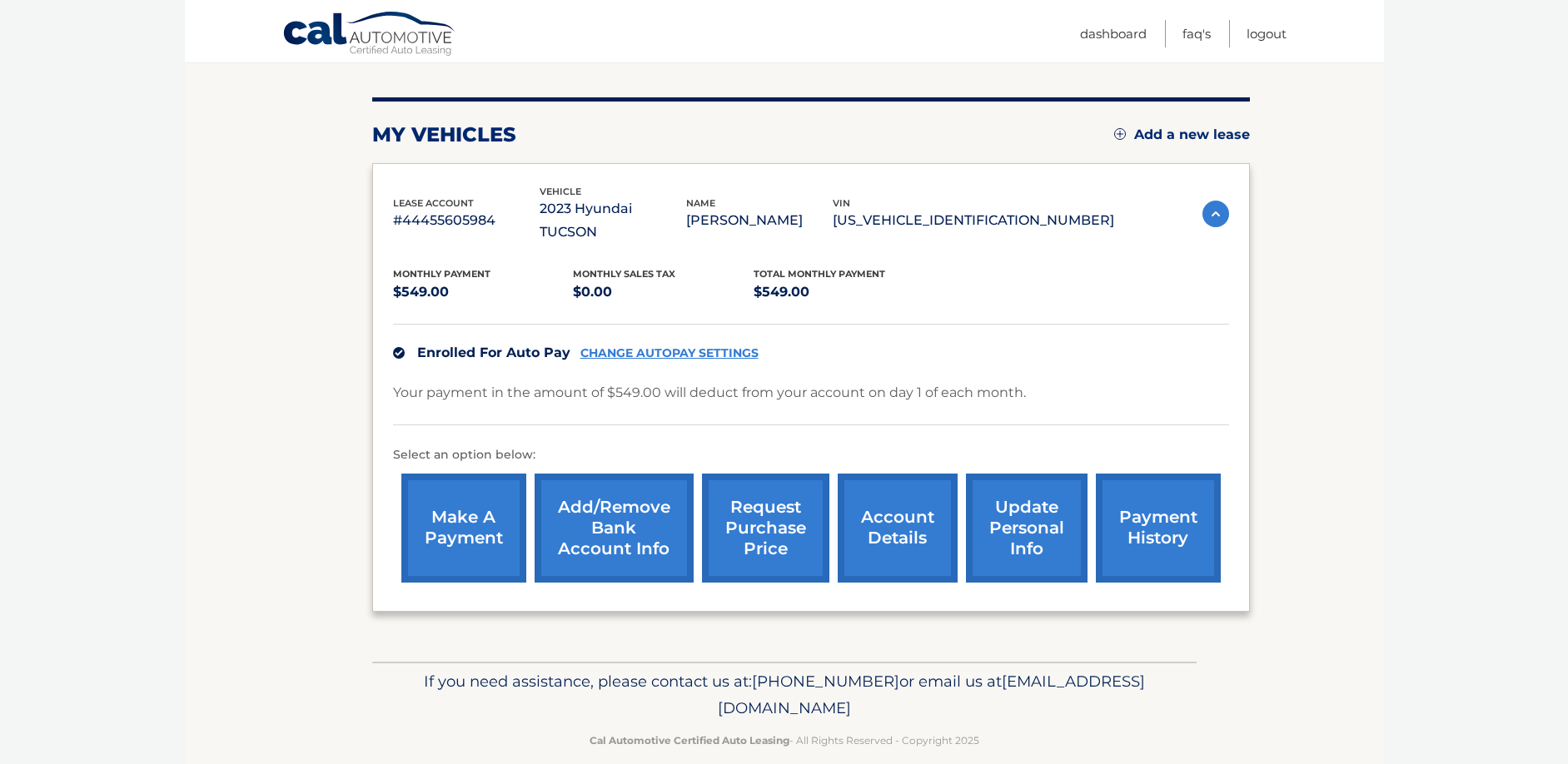
click at [908, 516] on link "account details" at bounding box center [897, 528] width 120 height 109
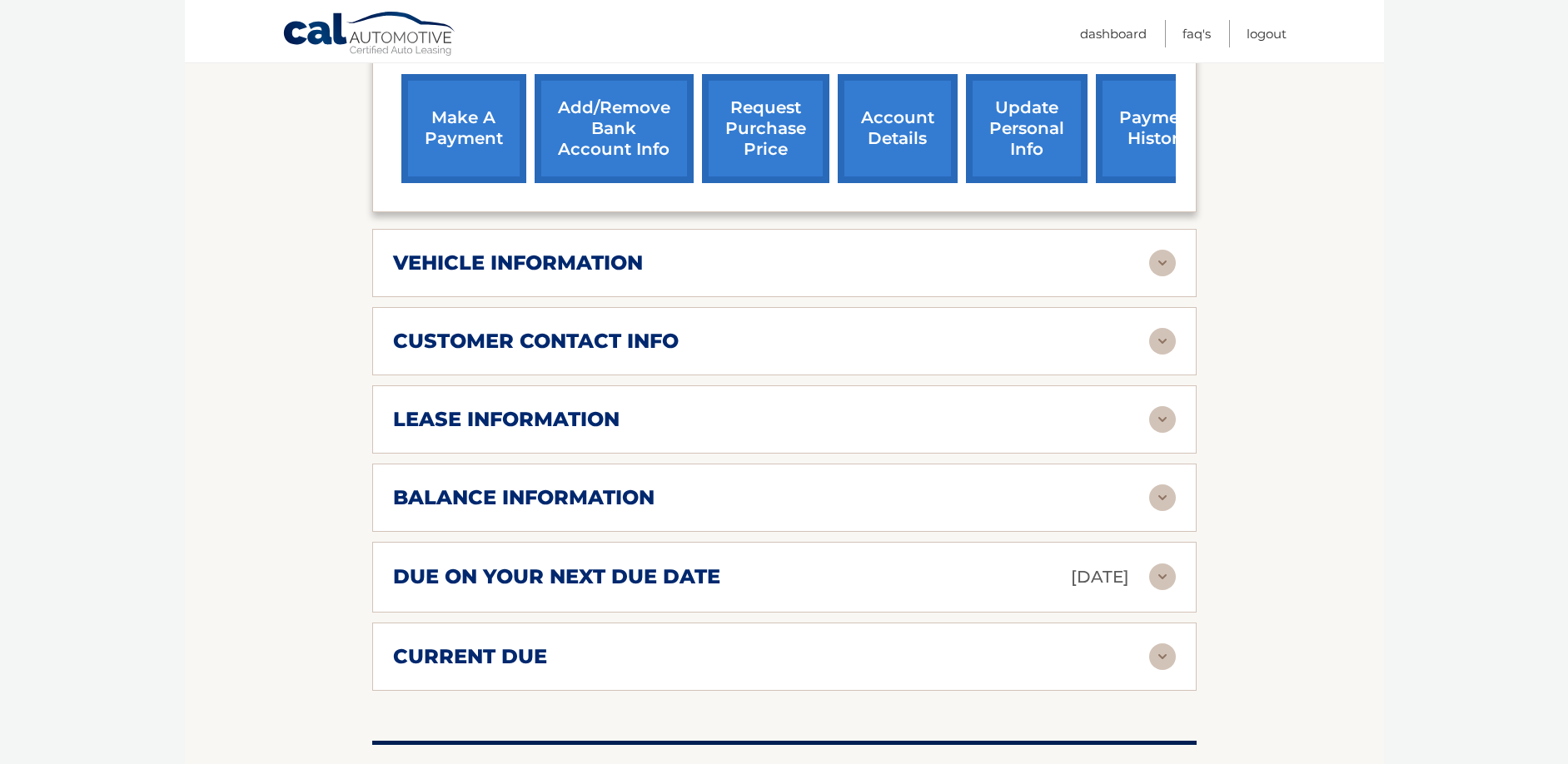
scroll to position [666, 0]
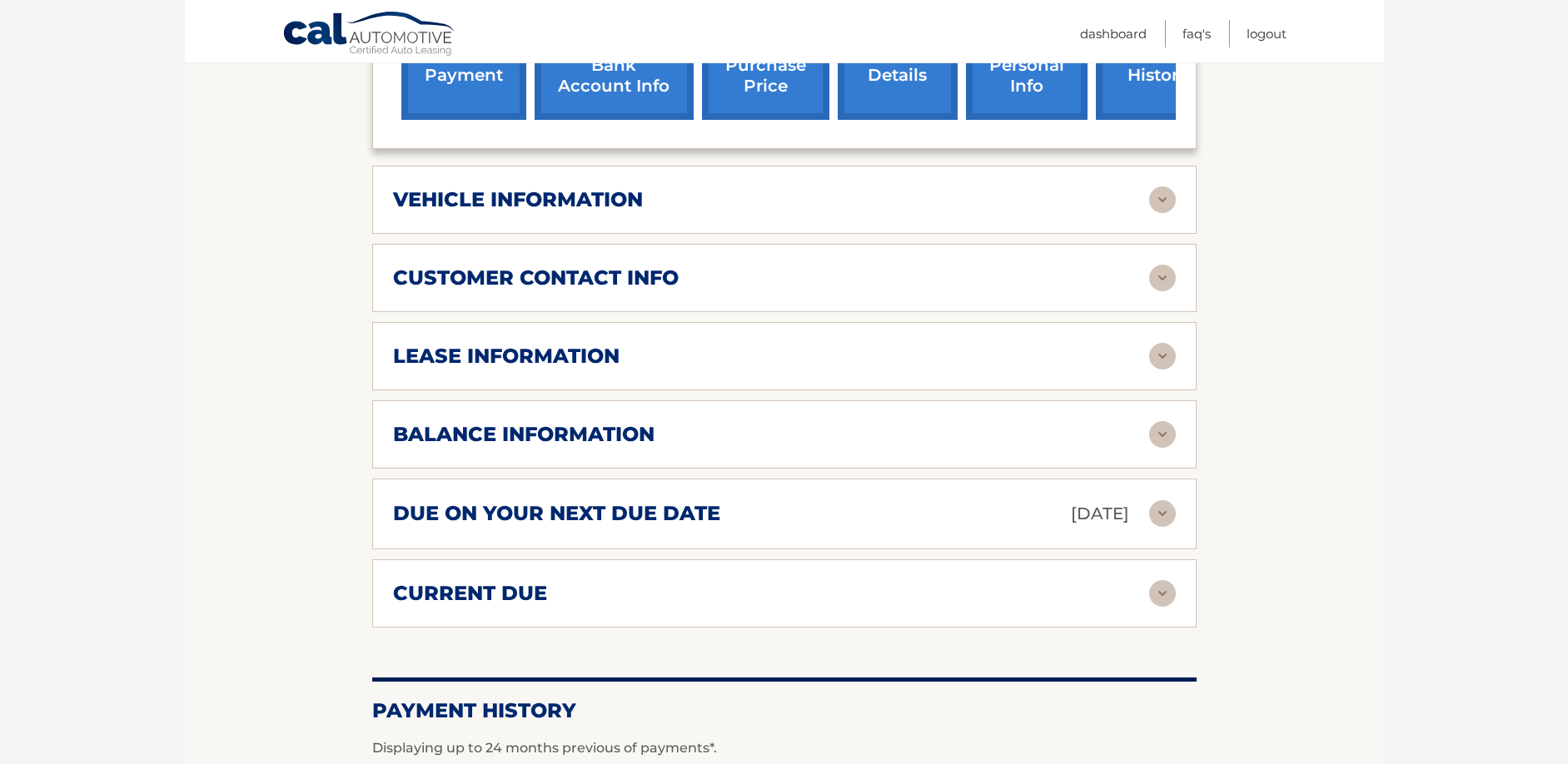
click at [1160, 421] on img at bounding box center [1162, 433] width 26 height 26
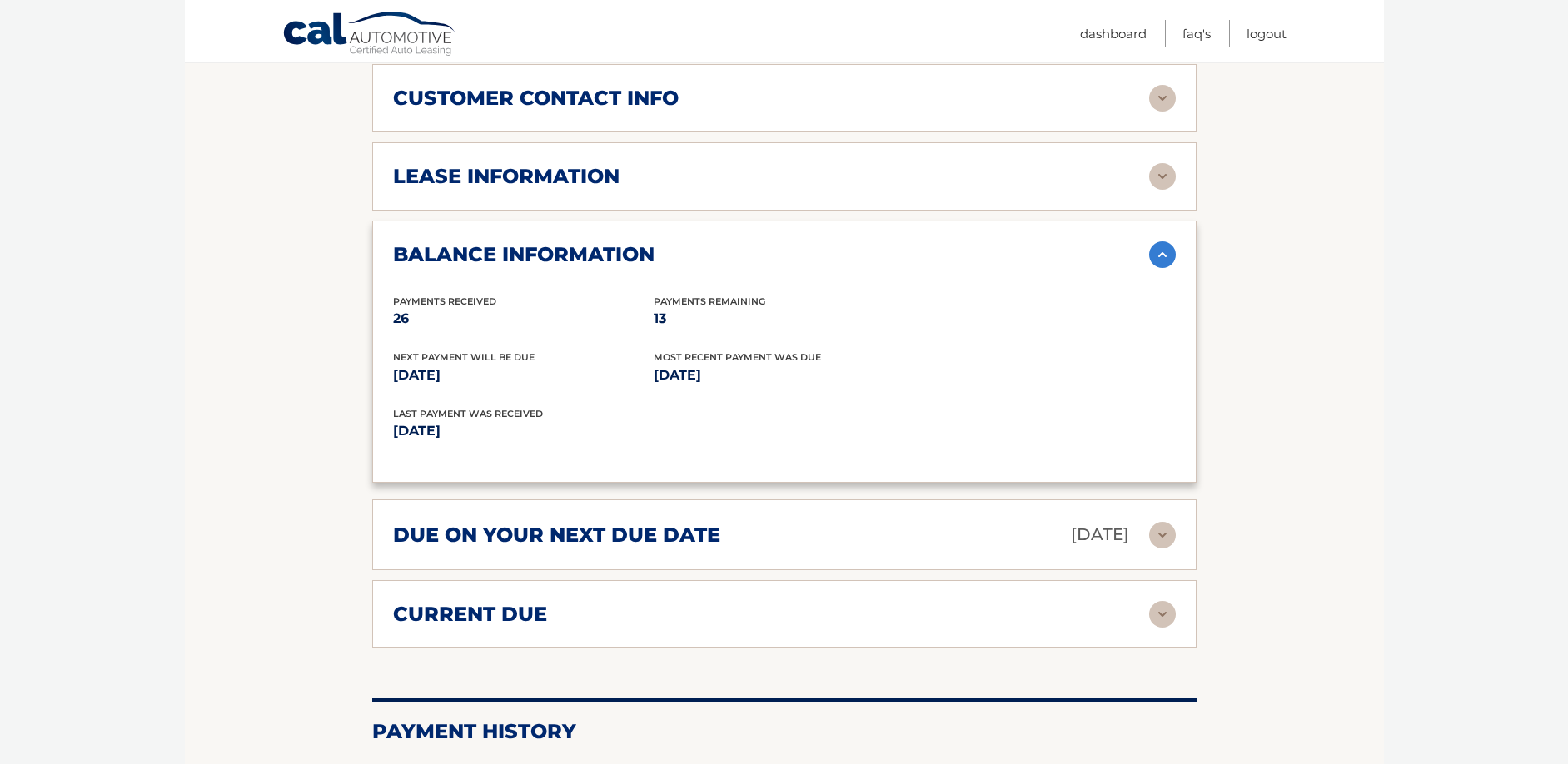
scroll to position [915, 0]
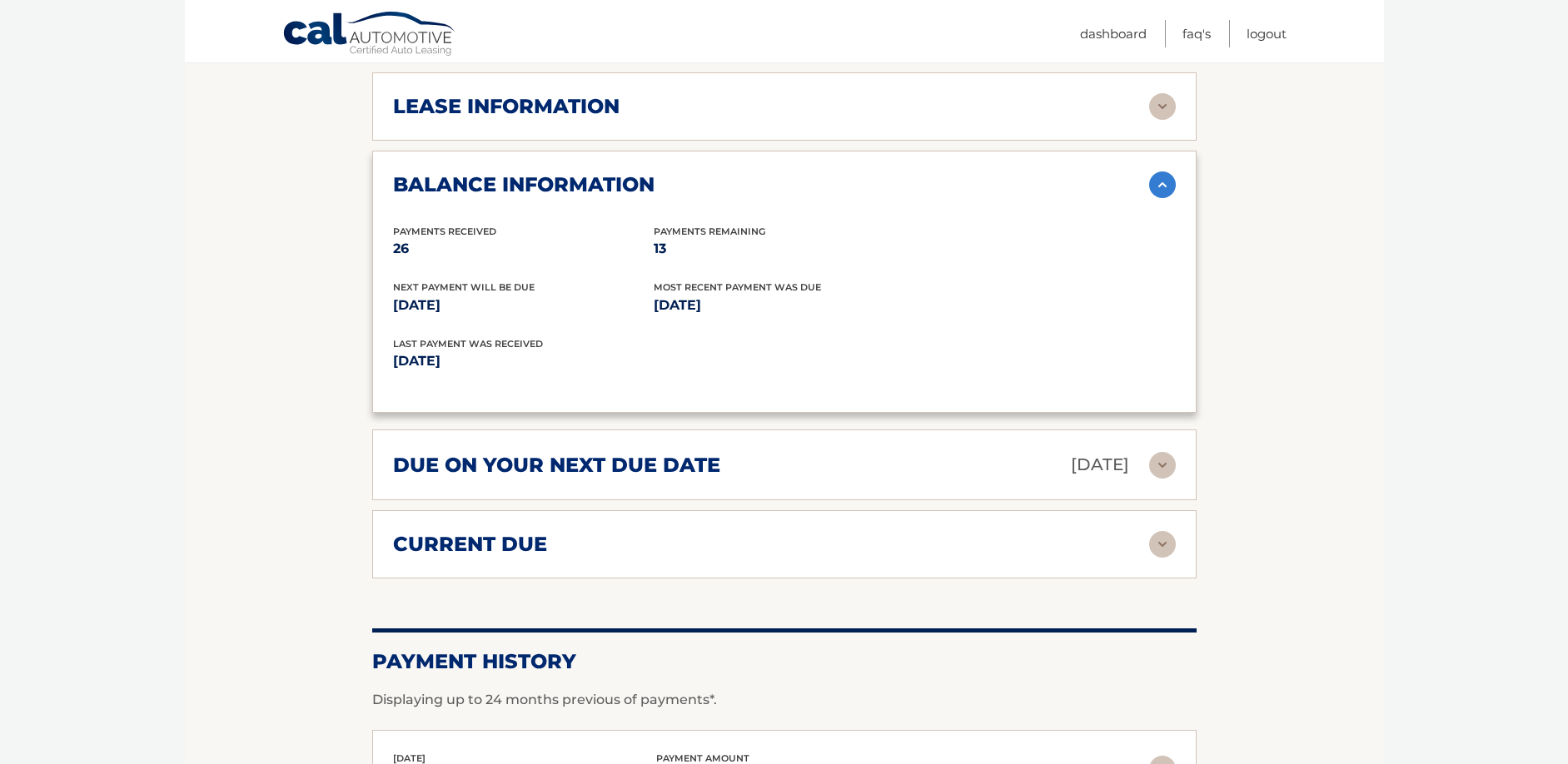
click at [1162, 531] on img at bounding box center [1162, 544] width 26 height 26
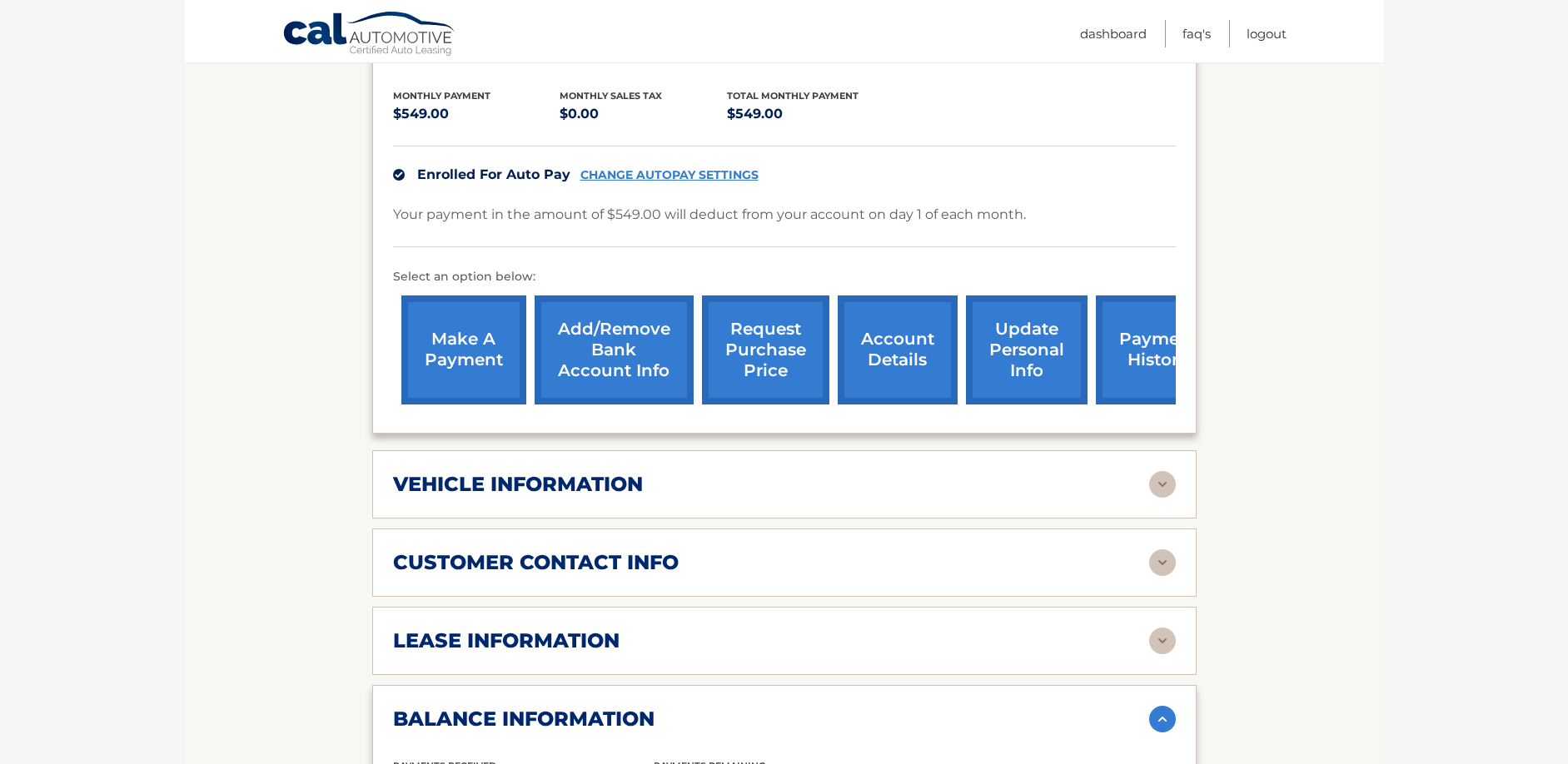
scroll to position [499, 0]
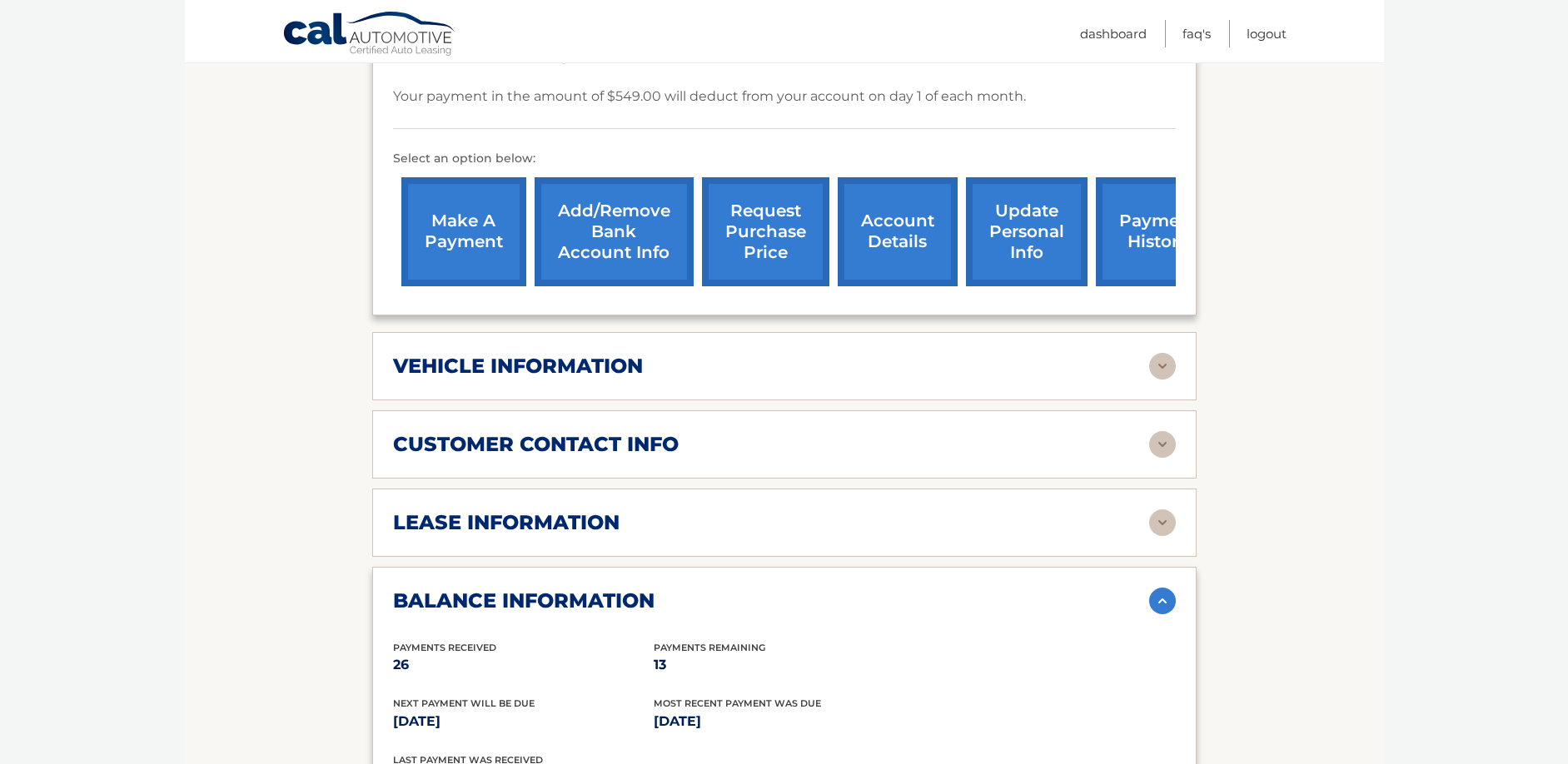
click at [1161, 509] on img at bounding box center [1162, 522] width 26 height 26
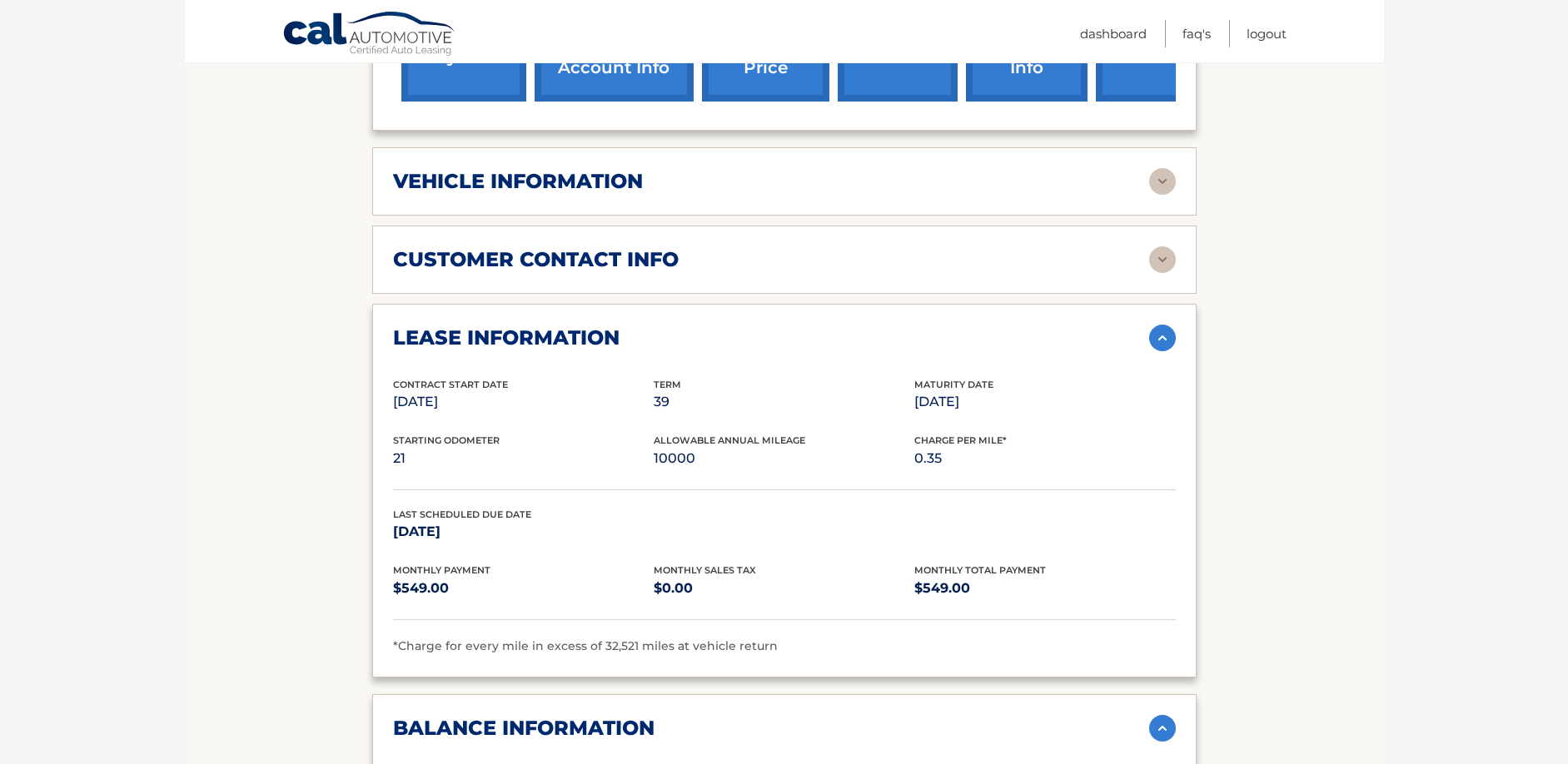
scroll to position [583, 0]
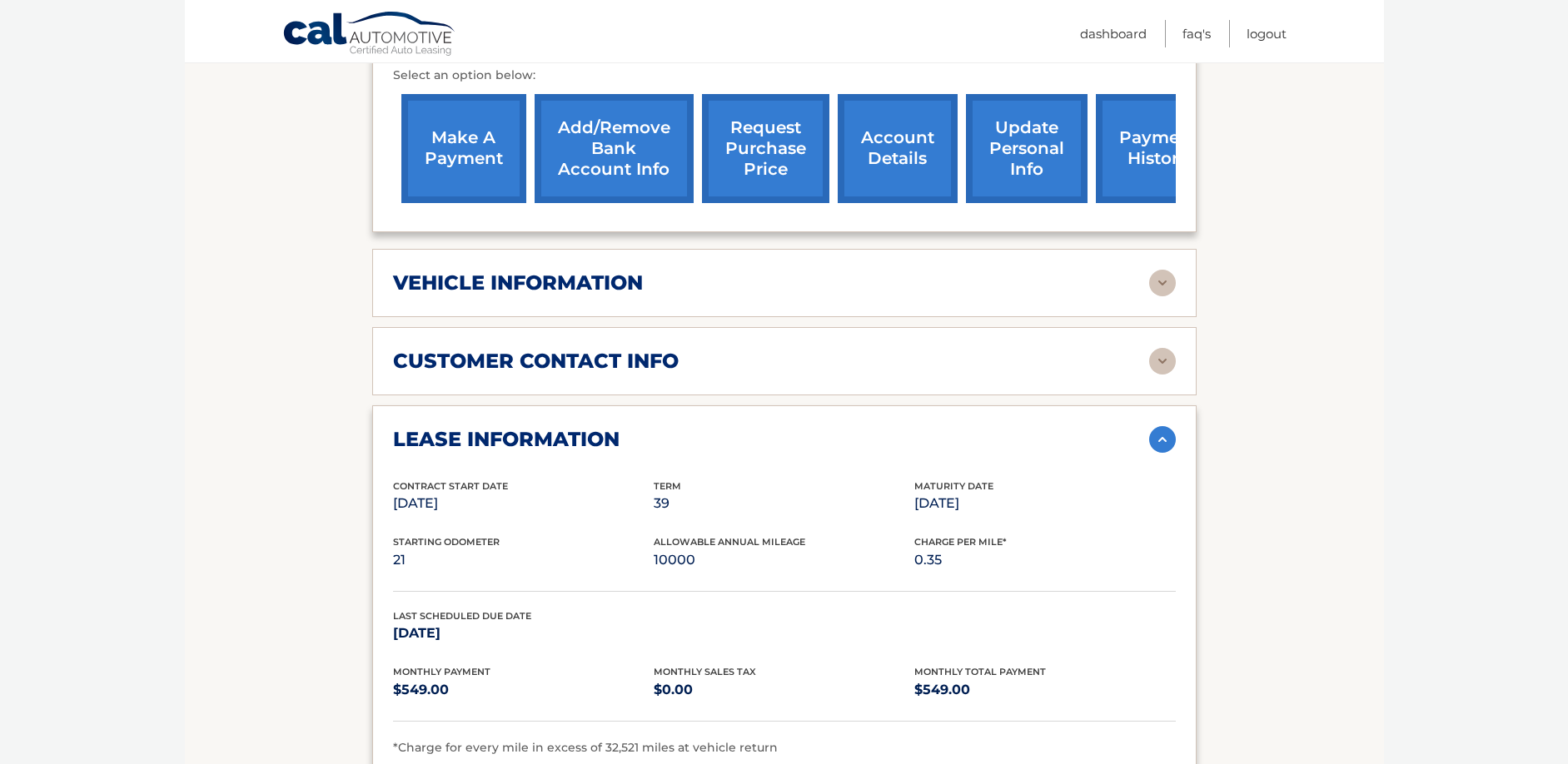
click at [1160, 348] on img at bounding box center [1162, 361] width 26 height 26
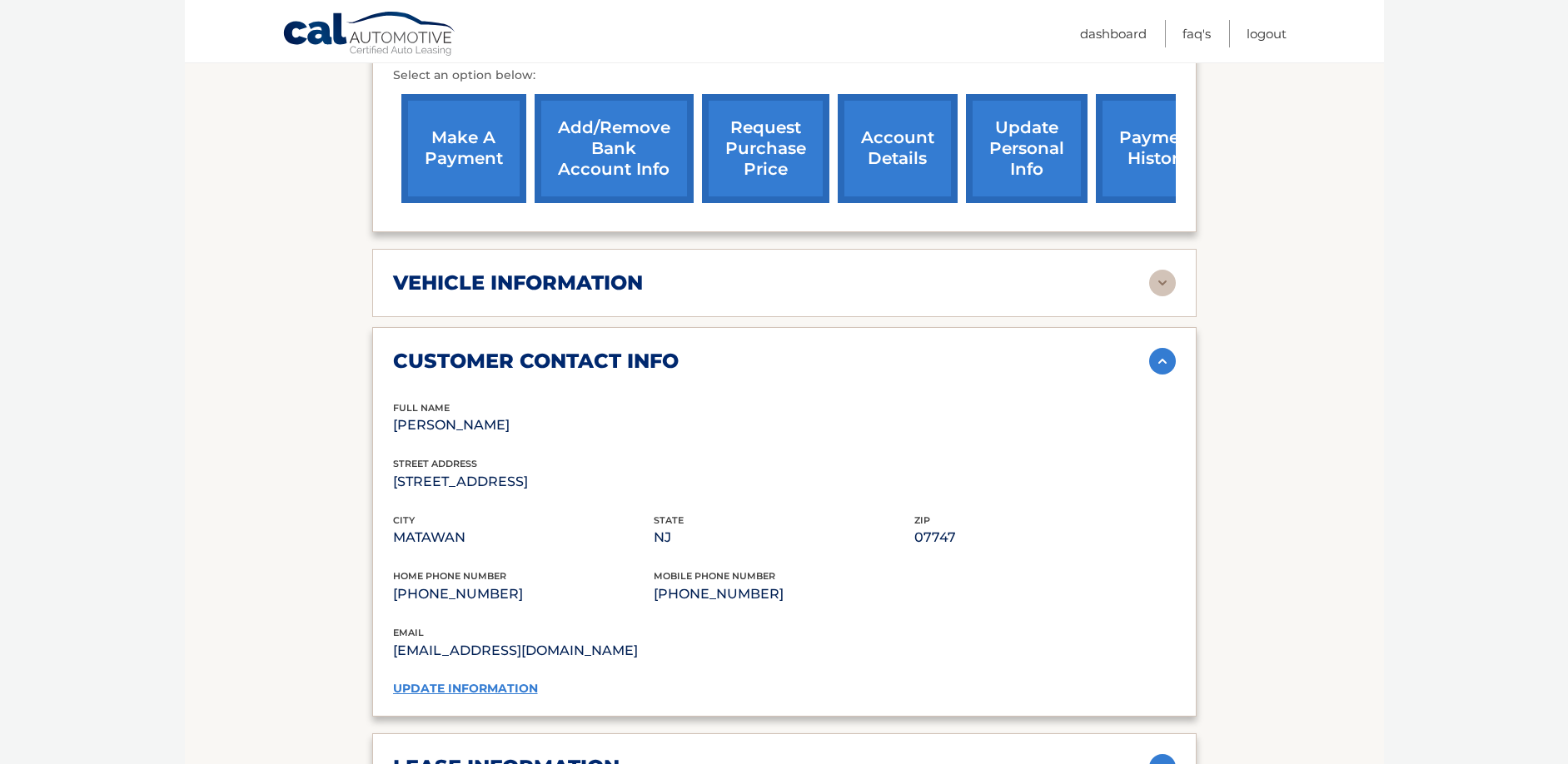
click at [1162, 270] on img at bounding box center [1162, 282] width 26 height 26
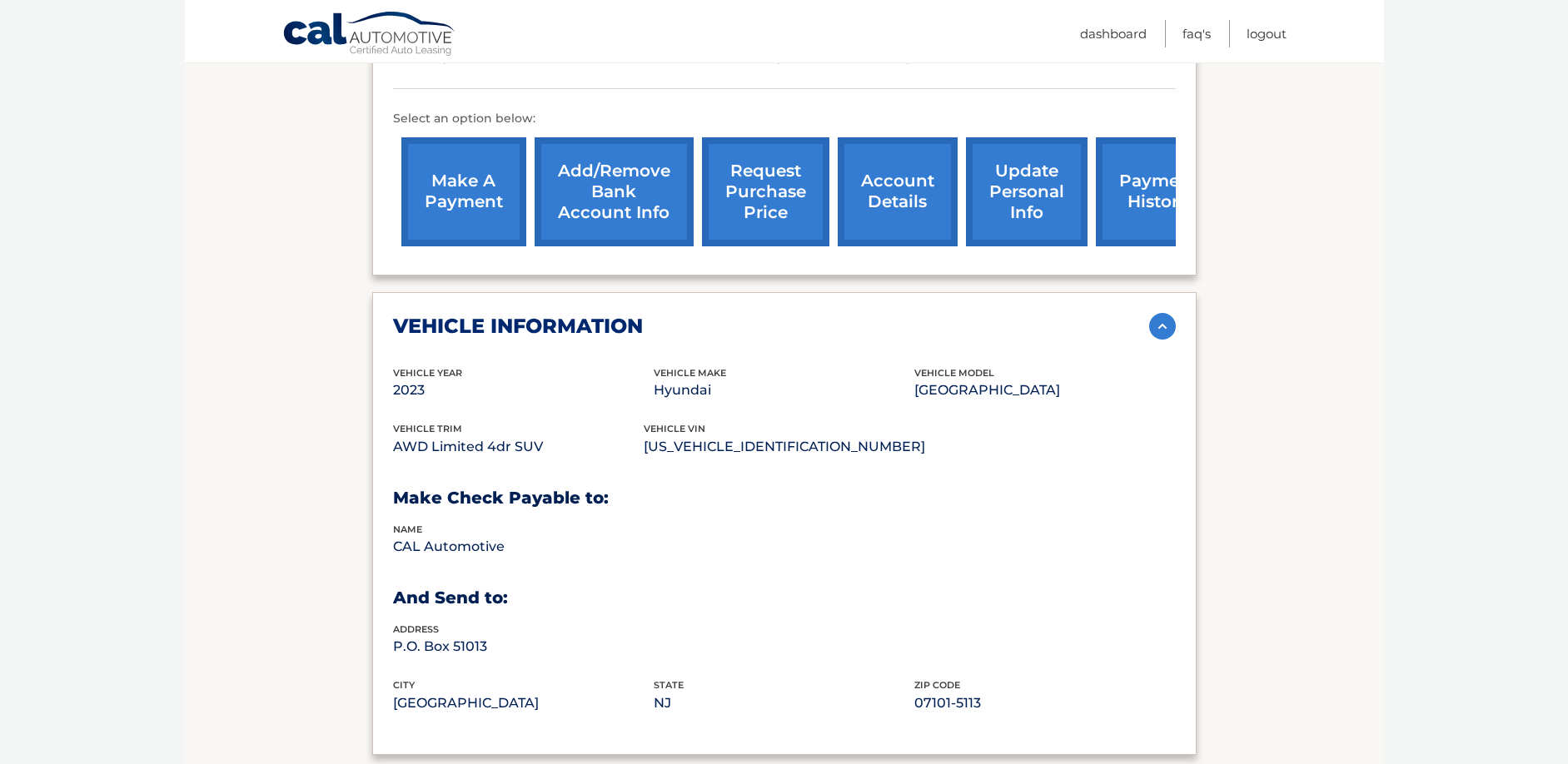
scroll to position [499, 0]
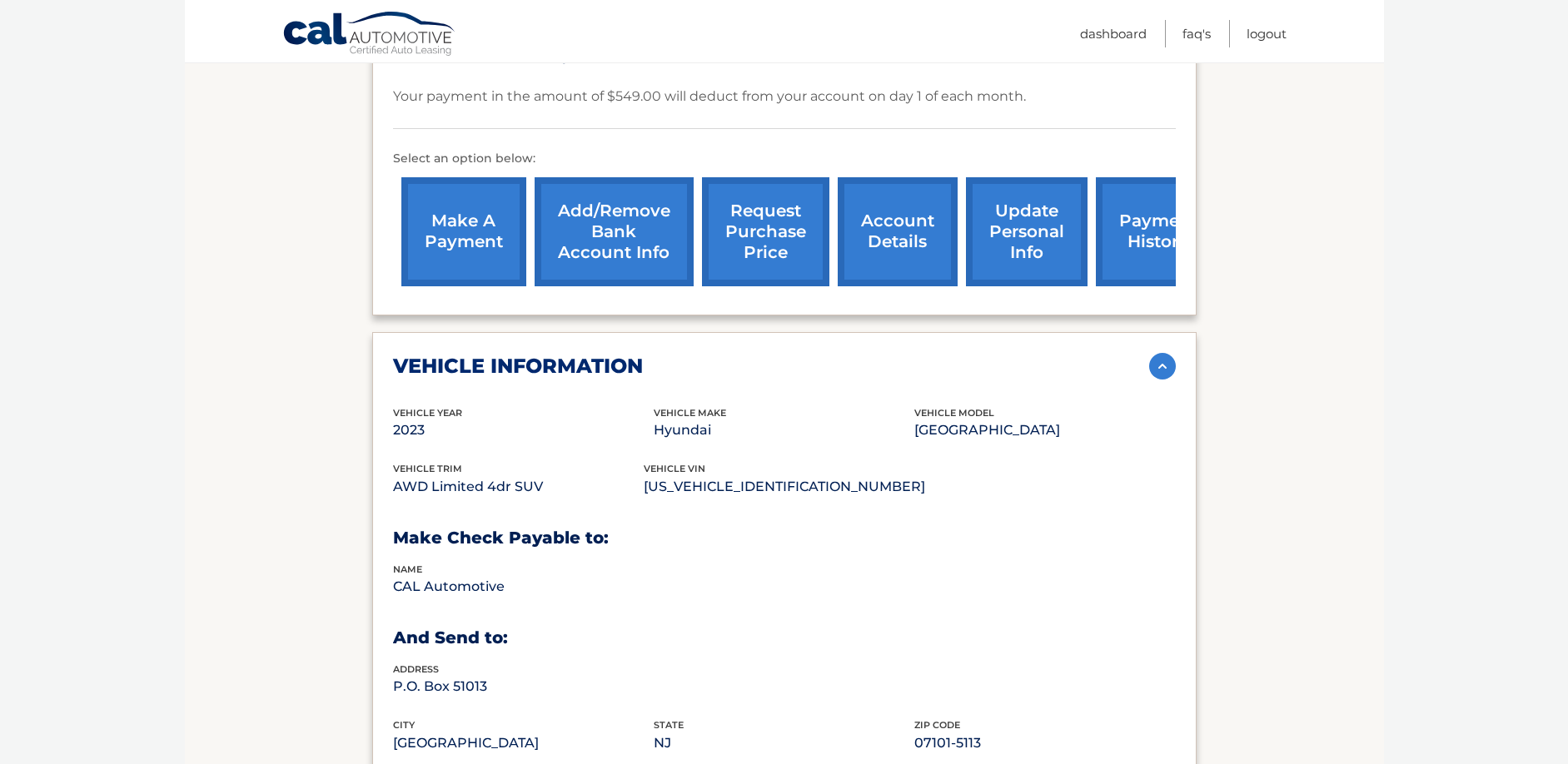
click at [1127, 220] on link "payment history" at bounding box center [1158, 232] width 125 height 109
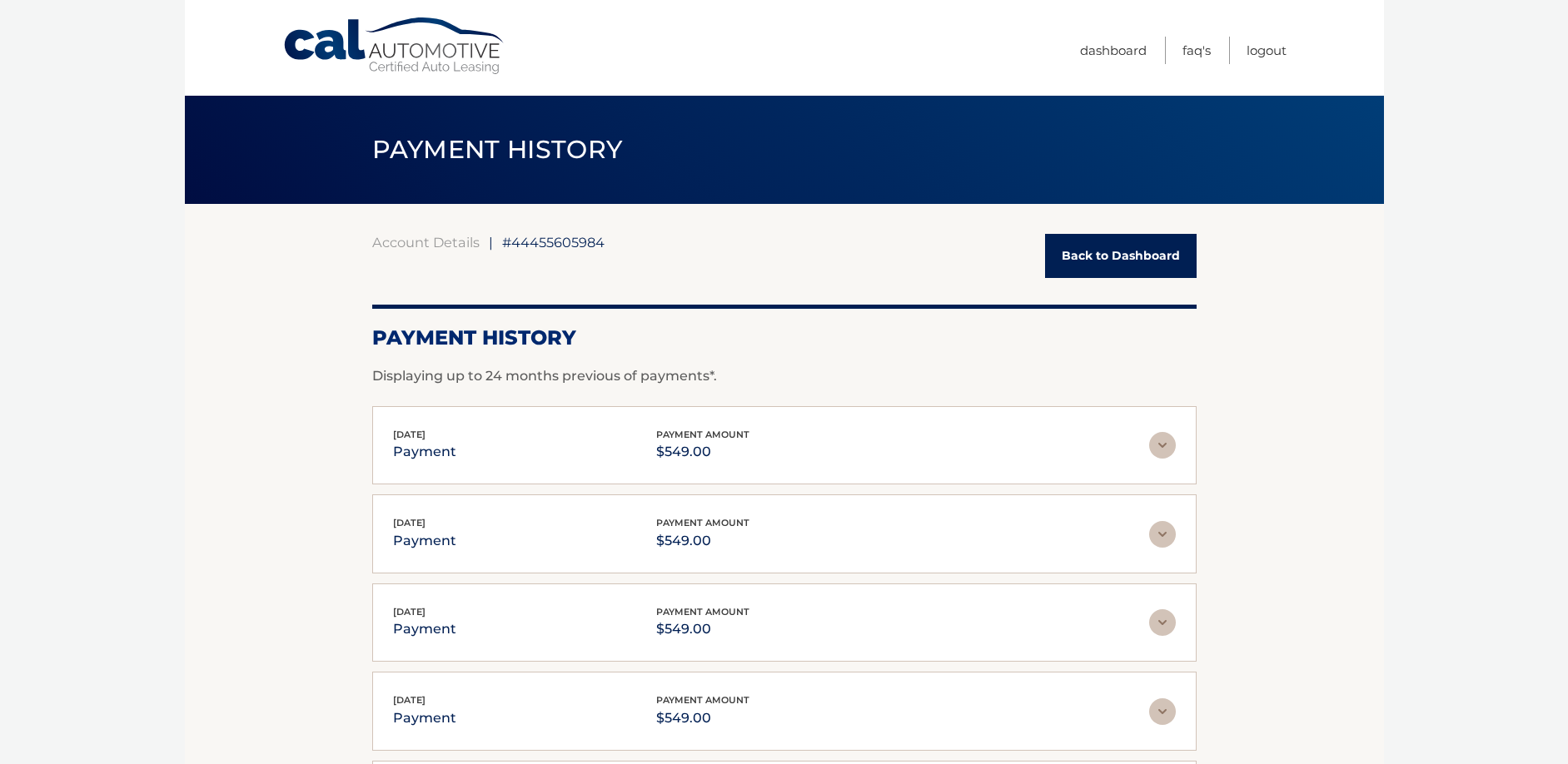
click at [1106, 243] on link "Back to Dashboard" at bounding box center [1121, 256] width 151 height 44
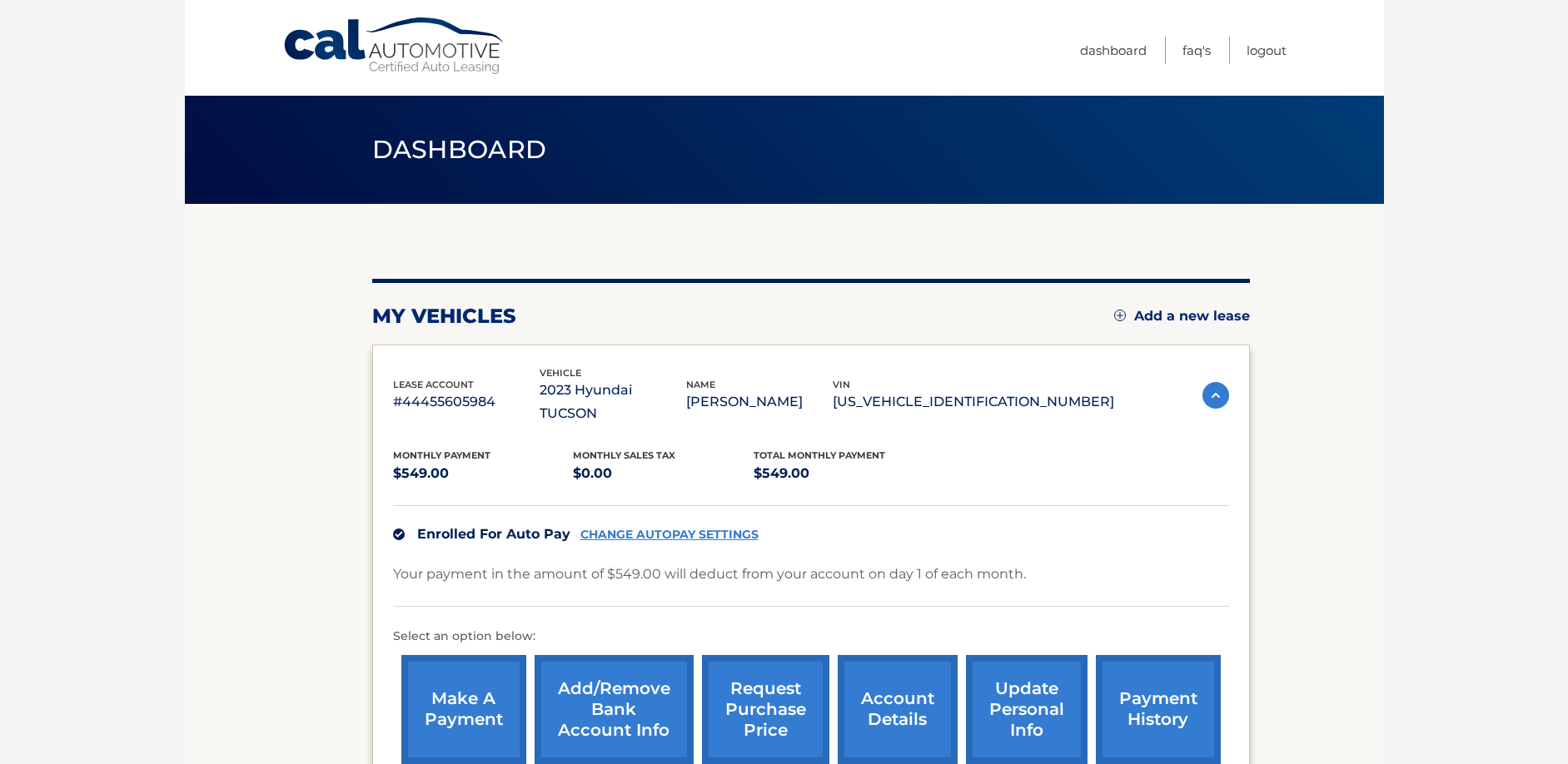
click at [758, 679] on link "request purchase price" at bounding box center [766, 709] width 128 height 109
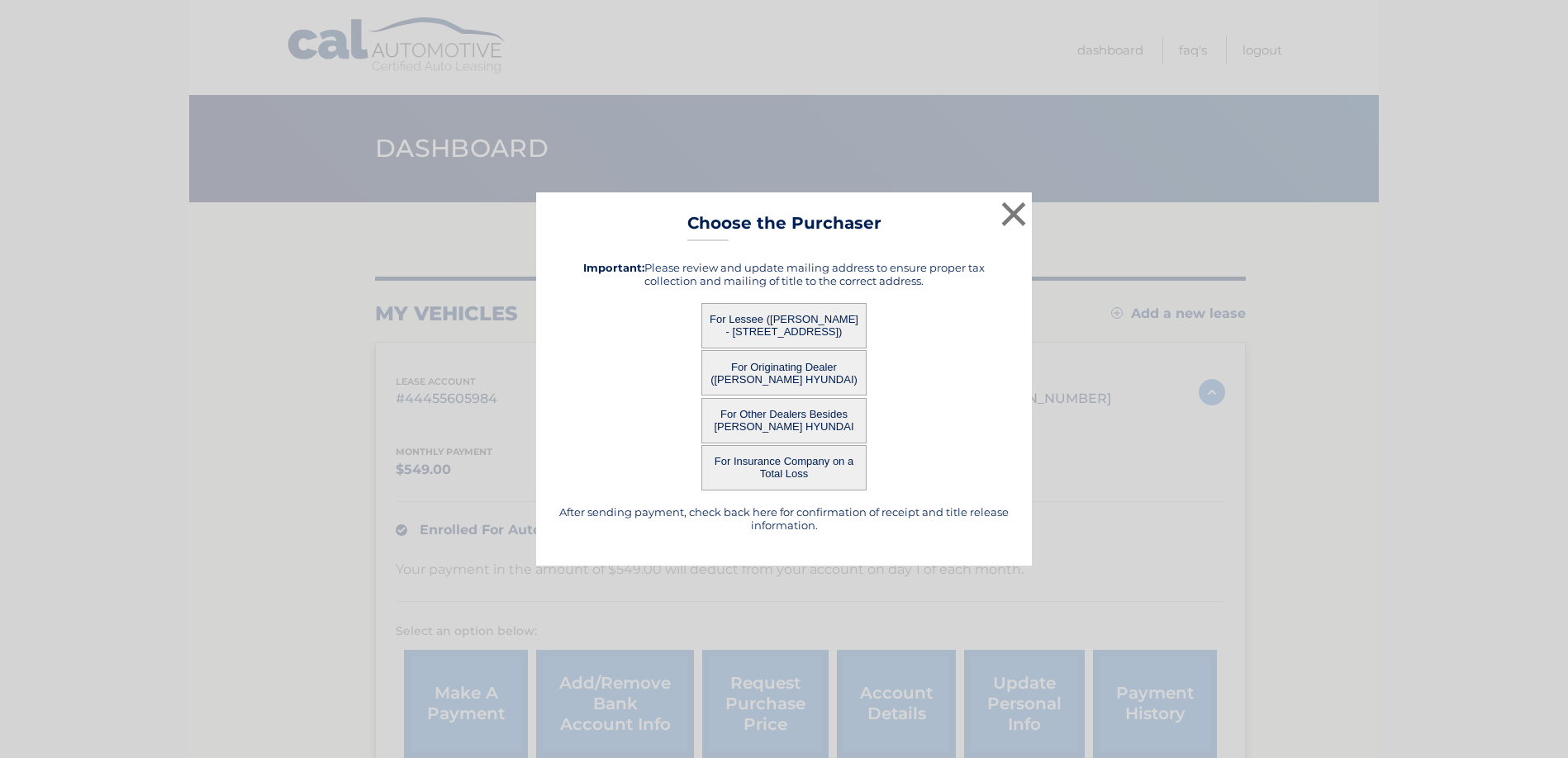
click at [791, 421] on button "For Other Dealers Besides [PERSON_NAME] HYUNDAI" at bounding box center [784, 421] width 165 height 45
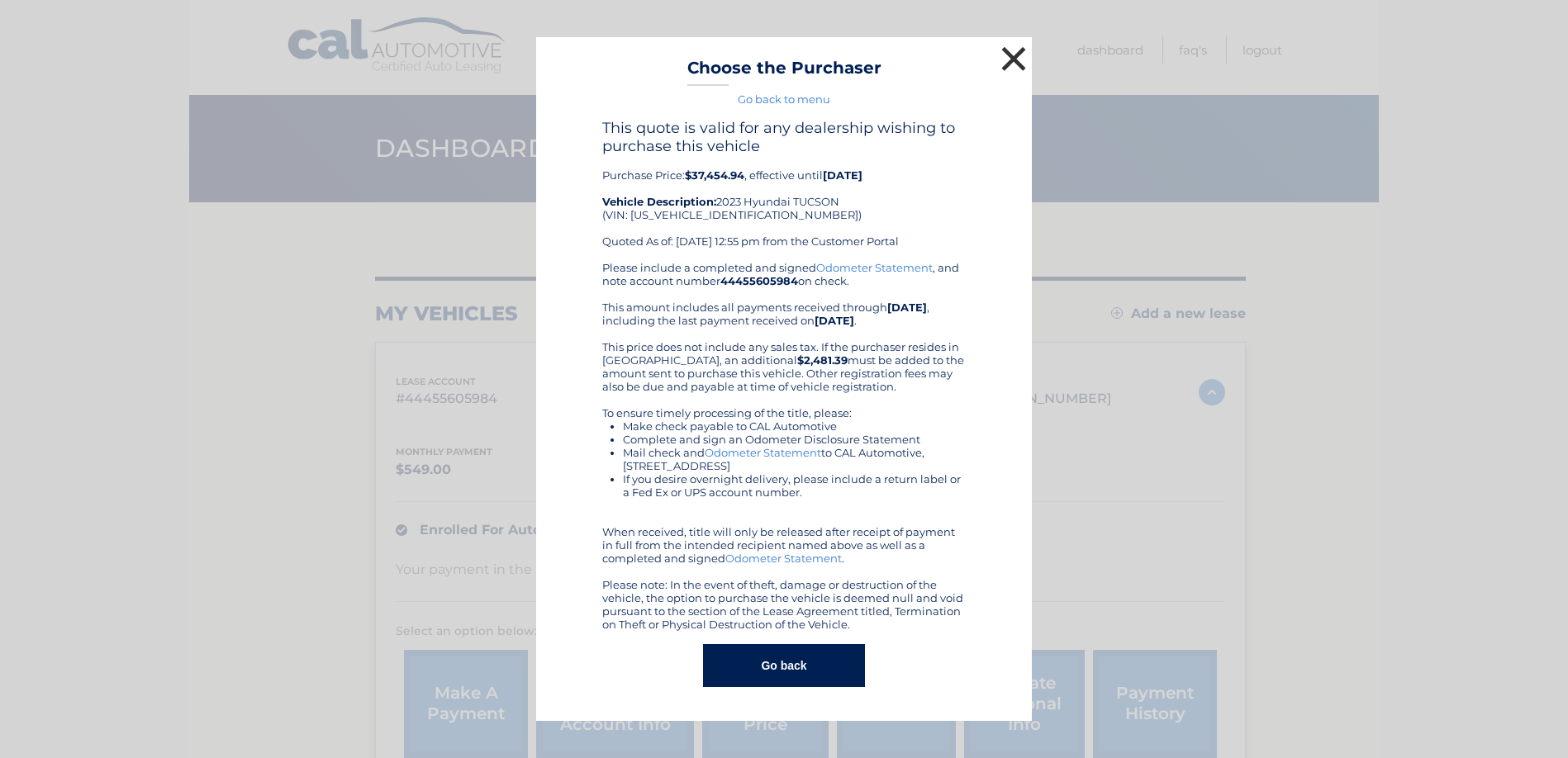
click at [1012, 61] on button "×" at bounding box center [1013, 59] width 33 height 33
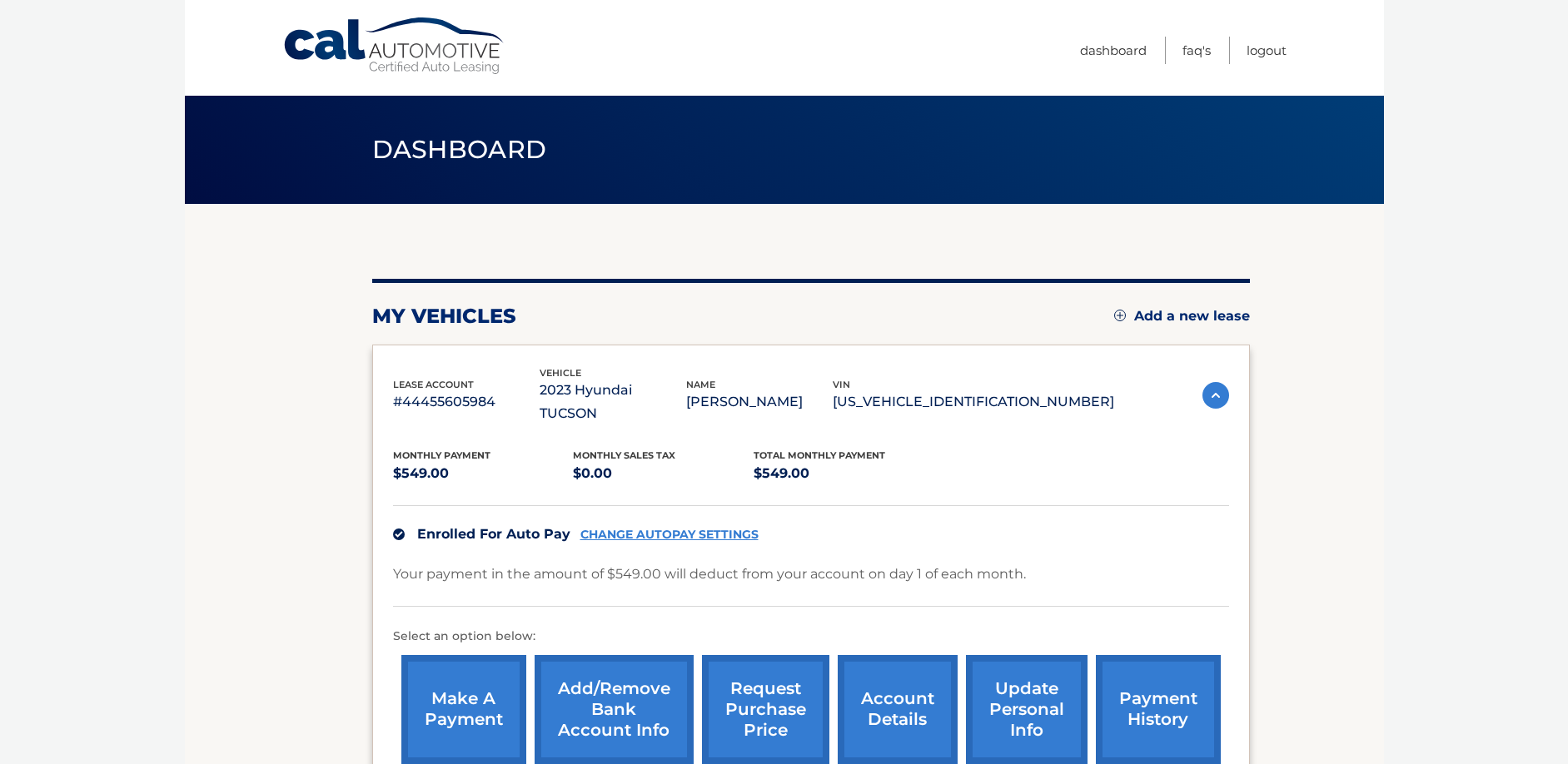
click at [759, 695] on link "request purchase price" at bounding box center [766, 709] width 128 height 109
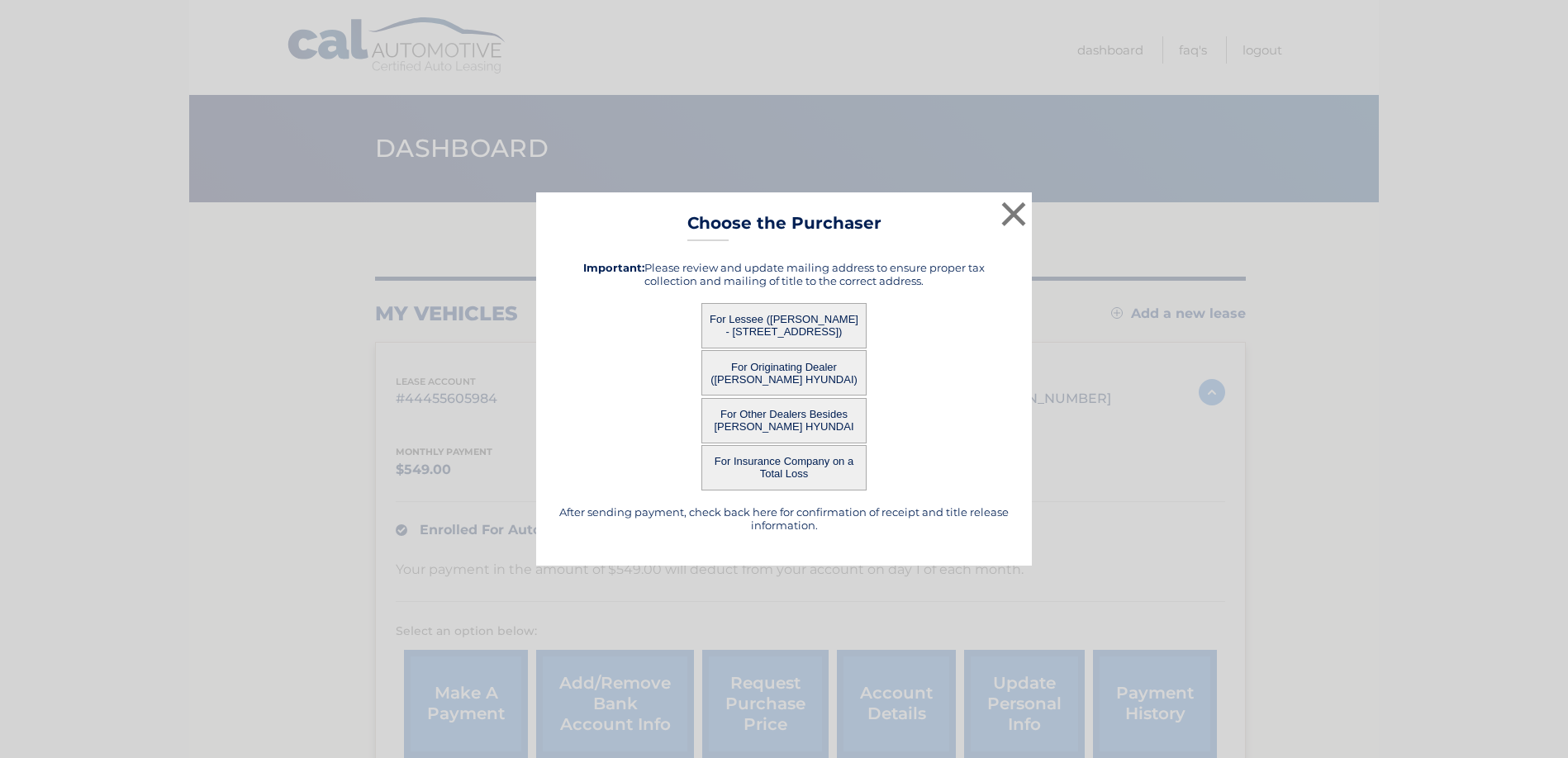
click at [799, 377] on button "For Originating Dealer ([PERSON_NAME] HYUNDAI)" at bounding box center [784, 373] width 165 height 45
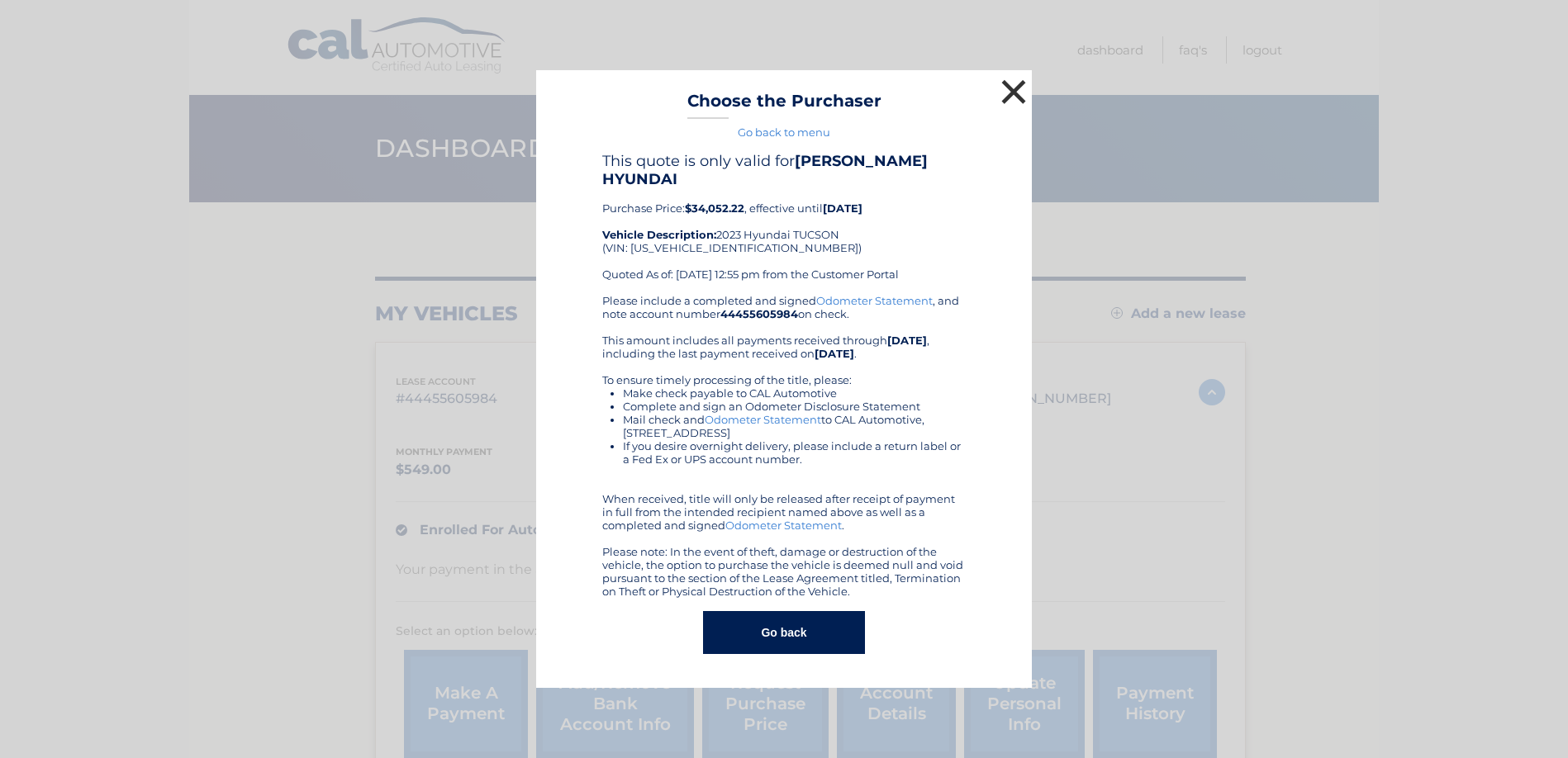
click at [1013, 97] on button "×" at bounding box center [1013, 91] width 33 height 33
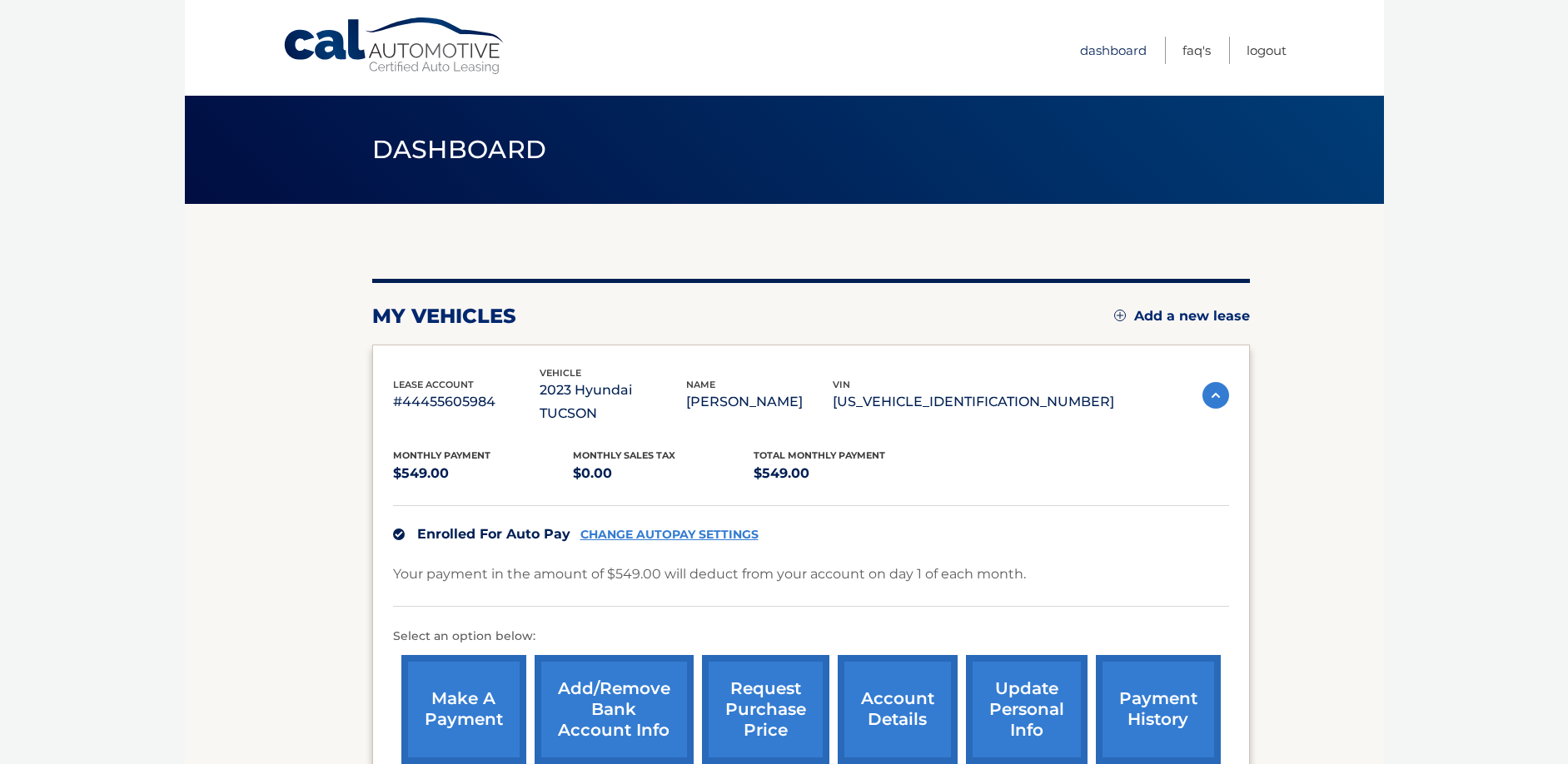
drag, startPoint x: 1123, startPoint y: 46, endPoint x: 1126, endPoint y: 66, distance: 20.2
click at [1123, 46] on link "Dashboard" at bounding box center [1112, 50] width 67 height 27
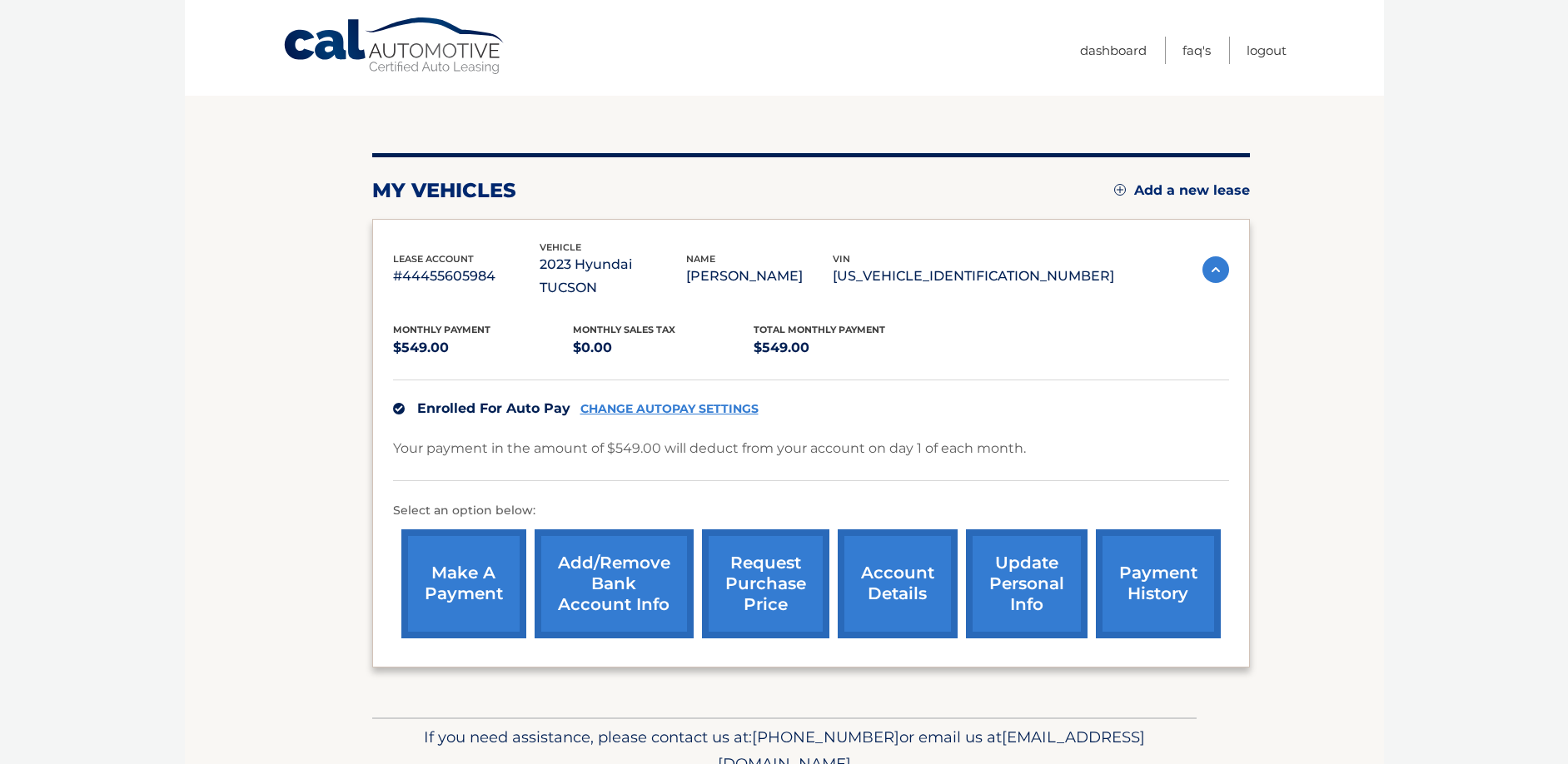
scroll to position [167, 0]
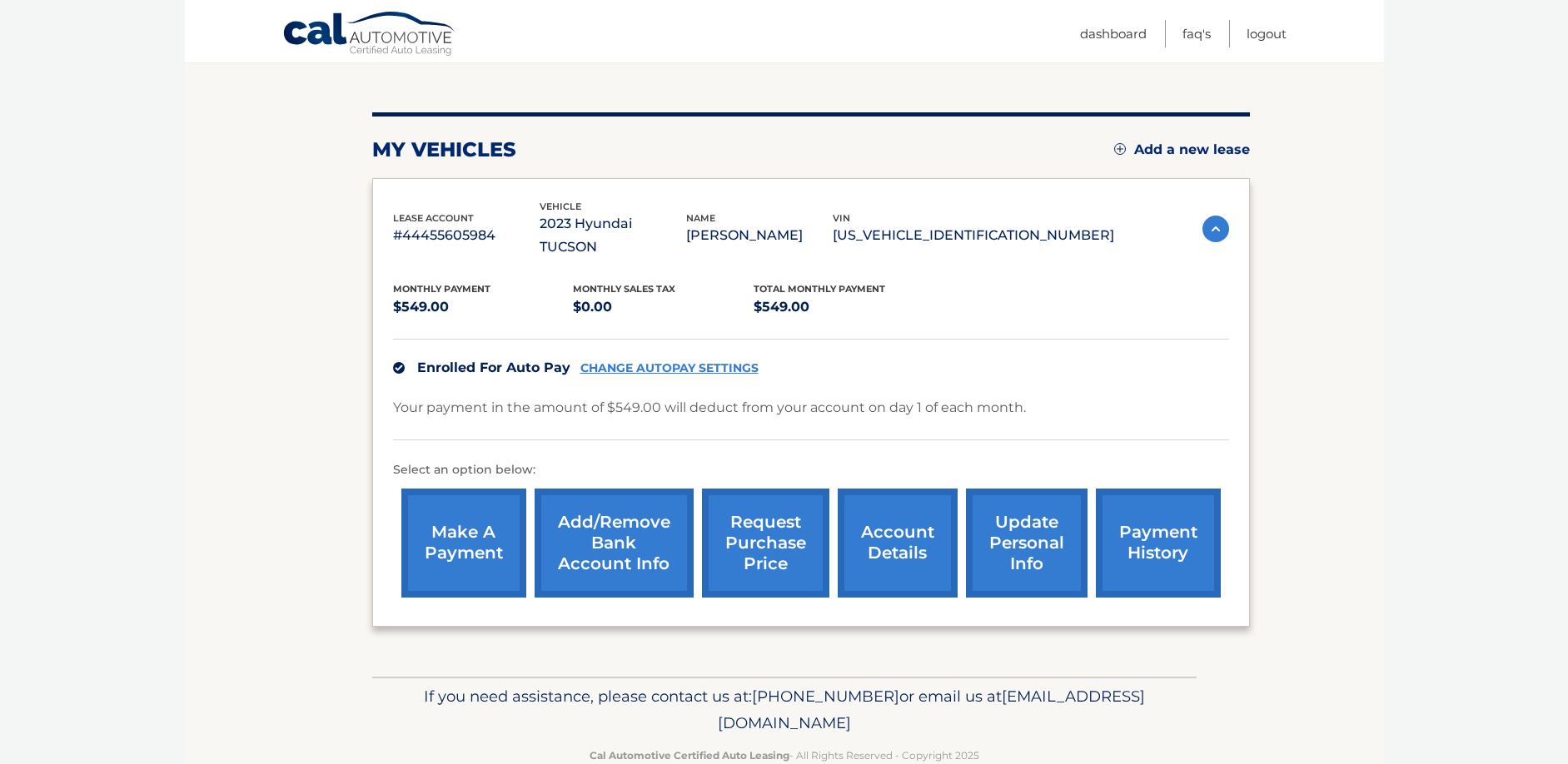
click at [935, 702] on p "If you need assistance, please contact us at: [PHONE_NUMBER] or email us at [EM…" at bounding box center [784, 709] width 803 height 53
drag, startPoint x: 936, startPoint y: 701, endPoint x: 641, endPoint y: 699, distance: 295.0
click at [641, 699] on p "If you need assistance, please contact us at: [PHONE_NUMBER] or email us at [EM…" at bounding box center [784, 709] width 803 height 53
copy span "[EMAIL_ADDRESS][DOMAIN_NAME]"
click at [1242, 678] on footer "If you need assistance, please contact us at: [PHONE_NUMBER] or email us at [EM…" at bounding box center [784, 739] width 1199 height 127
